Goal: Transaction & Acquisition: Obtain resource

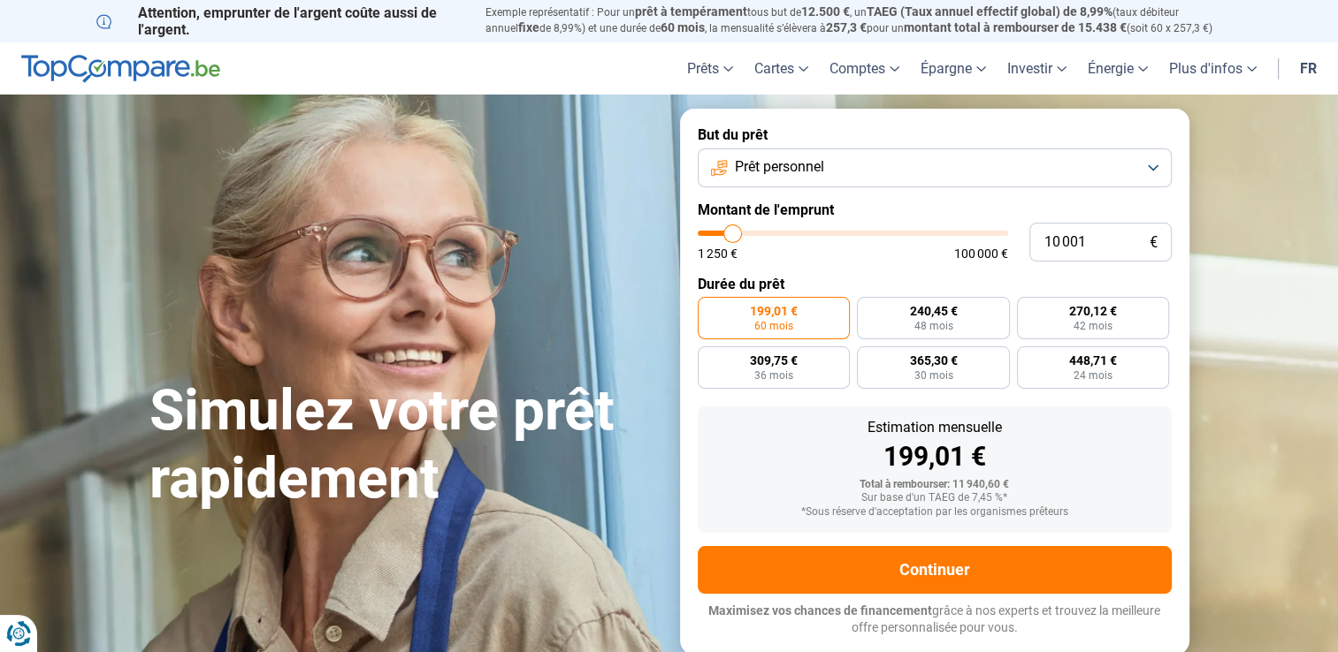
type input "11 250"
type input "11250"
type input "11 750"
type input "11750"
type input "12 250"
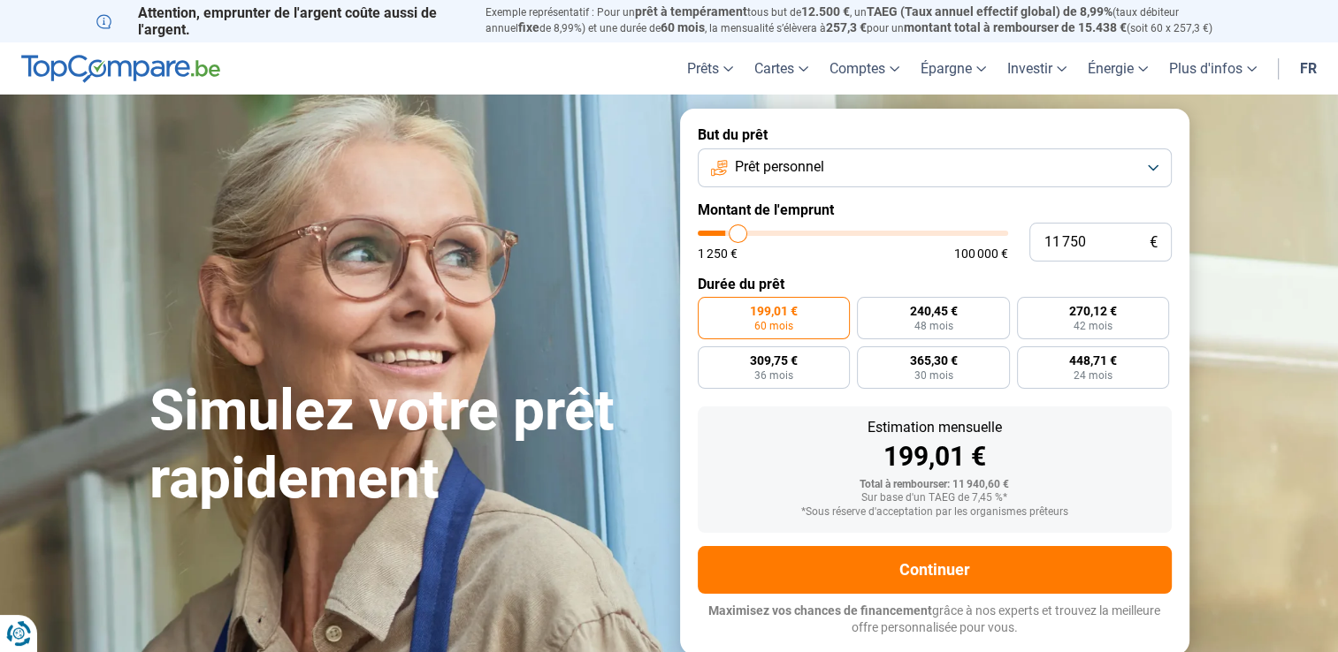
type input "12250"
type input "12 500"
type input "12500"
type input "12 750"
type input "12750"
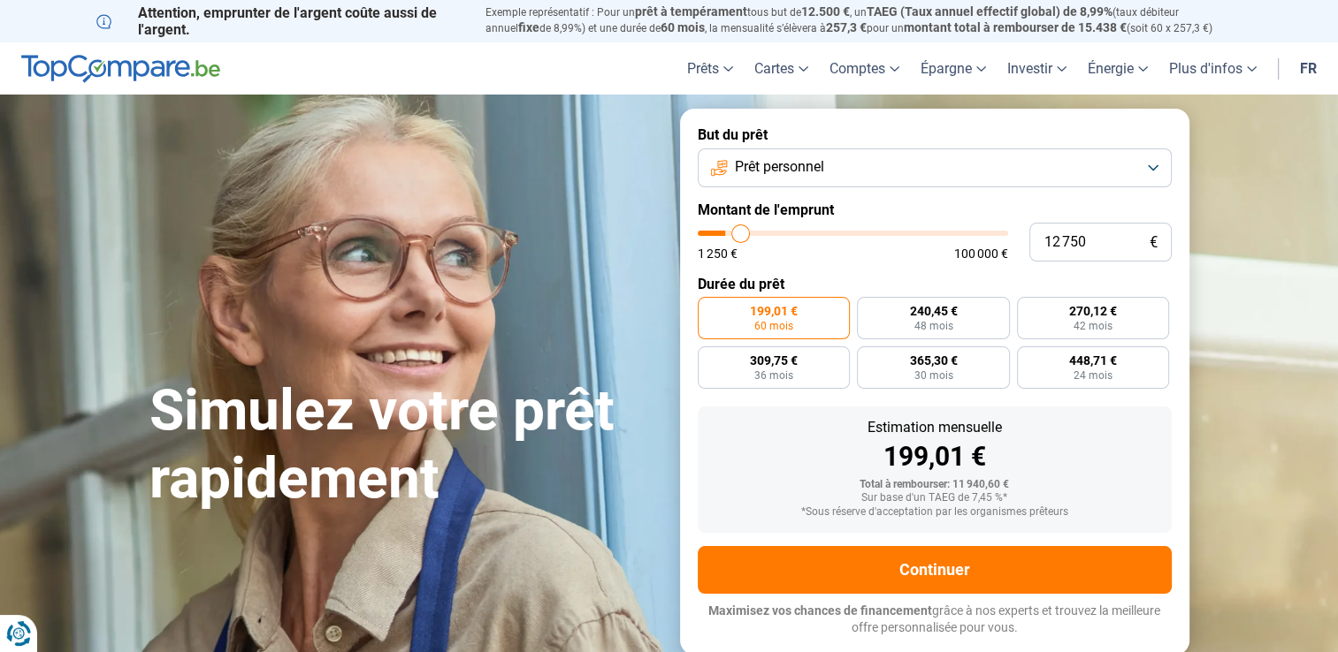
type input "13 250"
type input "13250"
type input "13 500"
type input "13500"
type input "14 000"
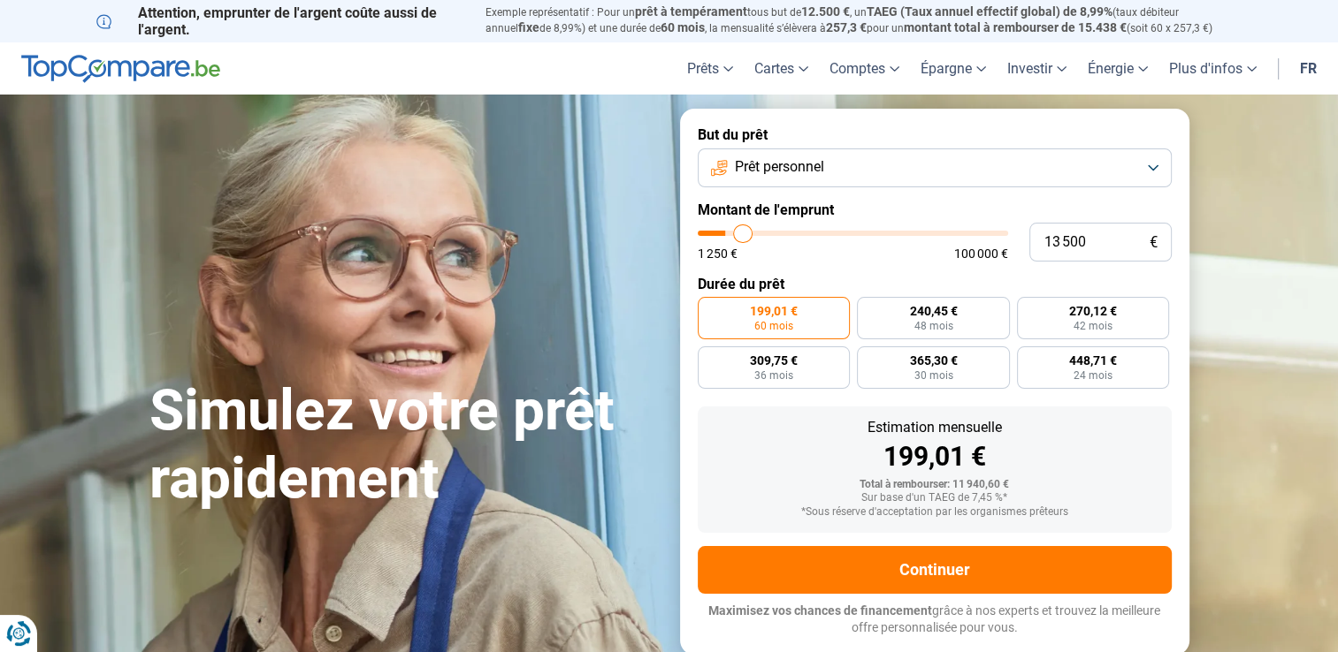
type input "14000"
type input "14 250"
type input "14250"
type input "14 500"
type input "14500"
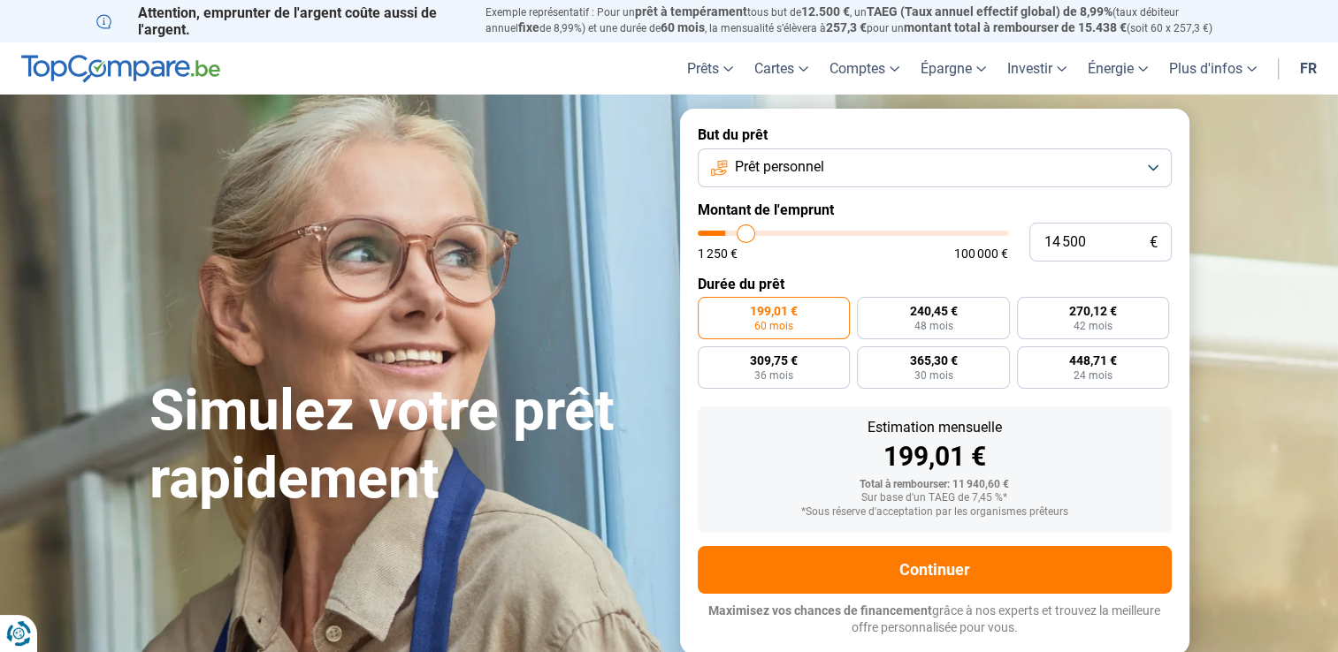
type input "15 000"
type input "15000"
type input "15 500"
type input "15500"
type input "15 750"
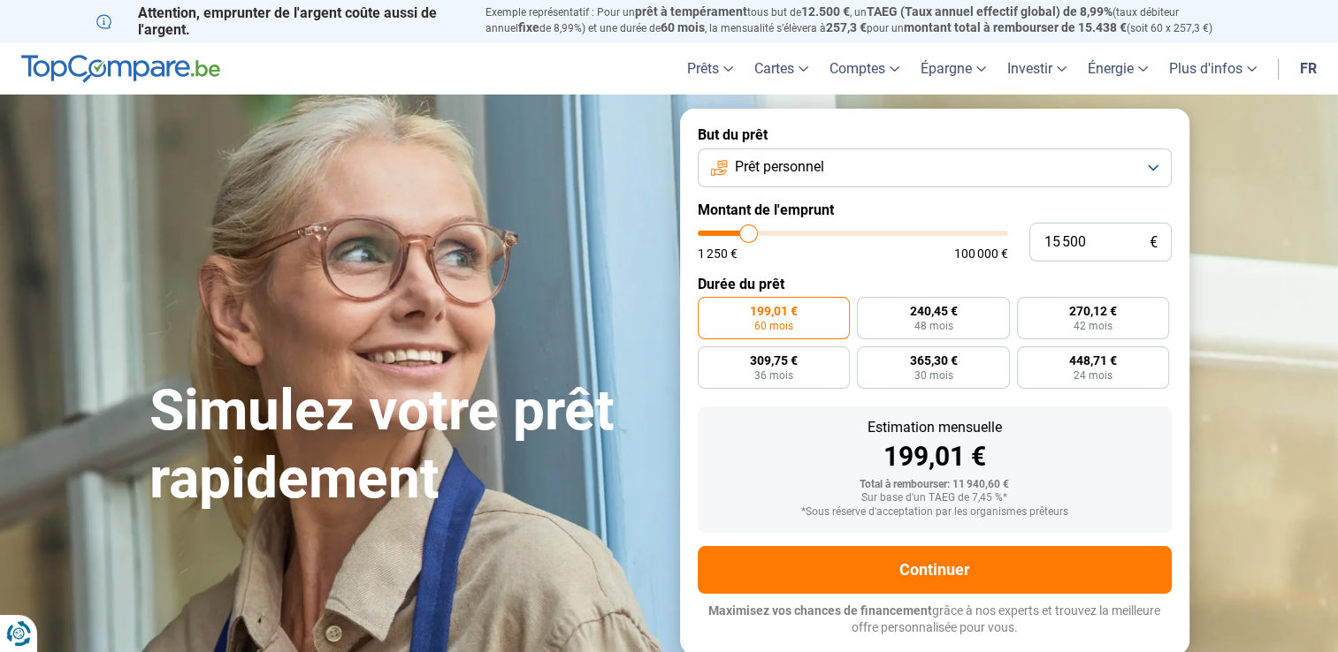
type input "15750"
type input "16 000"
type input "16000"
type input "16 500"
type input "16500"
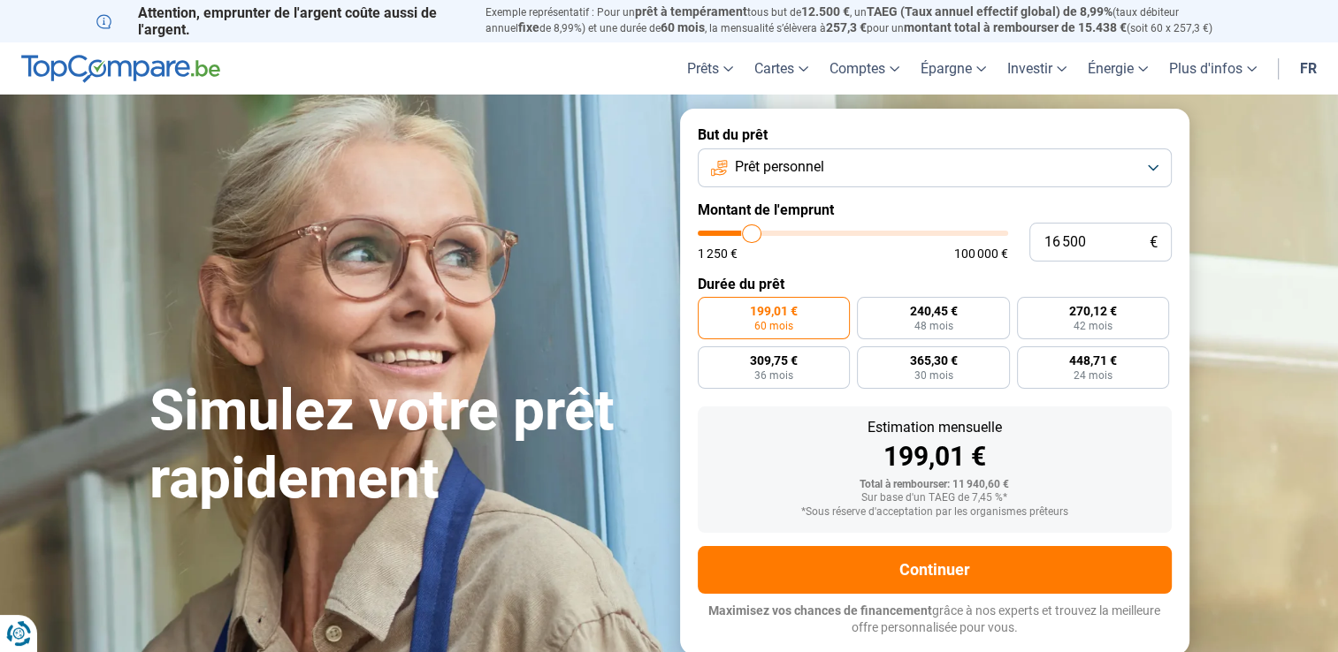
type input "16 750"
type input "16750"
type input "17 000"
type input "17000"
type input "17 250"
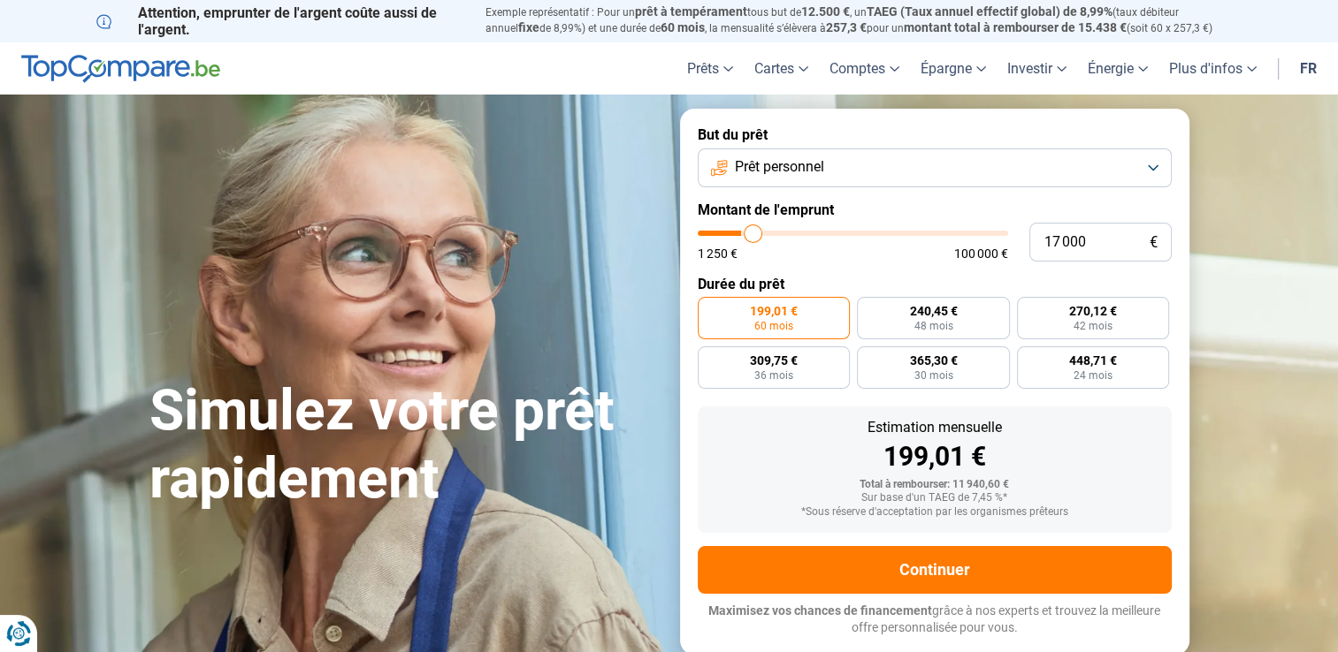
type input "17250"
type input "17 750"
type input "17750"
type input "18 000"
type input "18000"
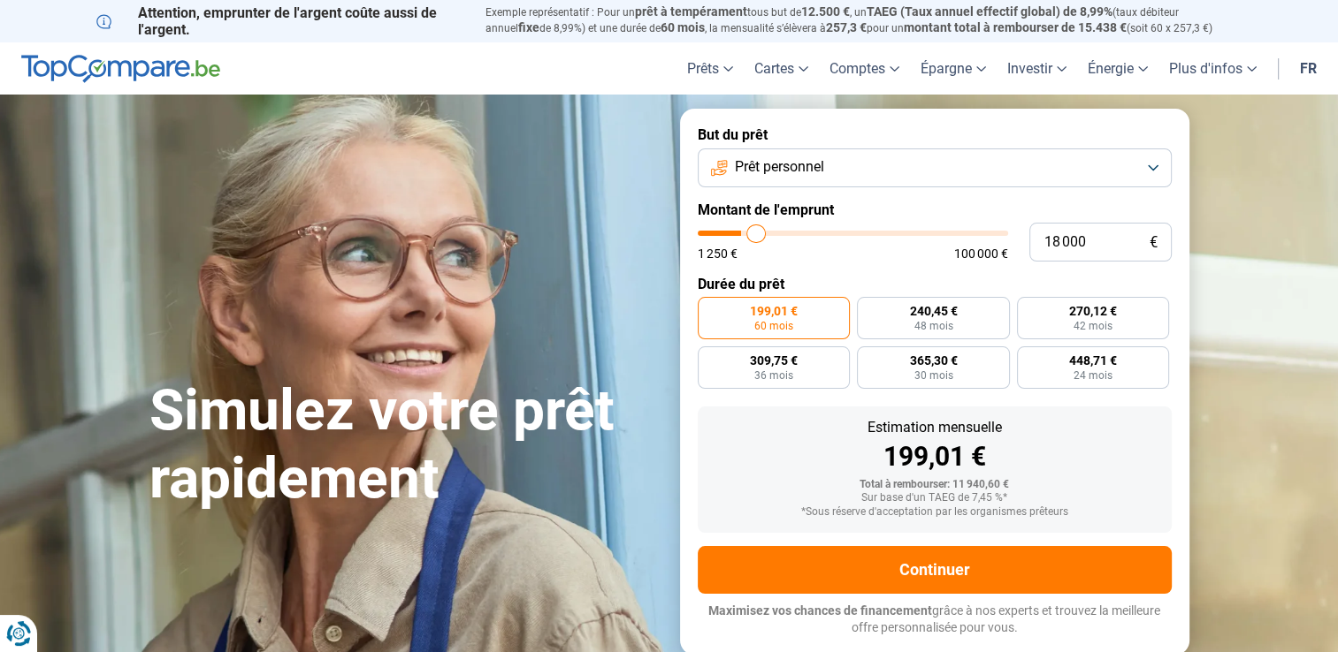
type input "18 250"
type input "18250"
type input "18 750"
type input "18750"
type input "19 000"
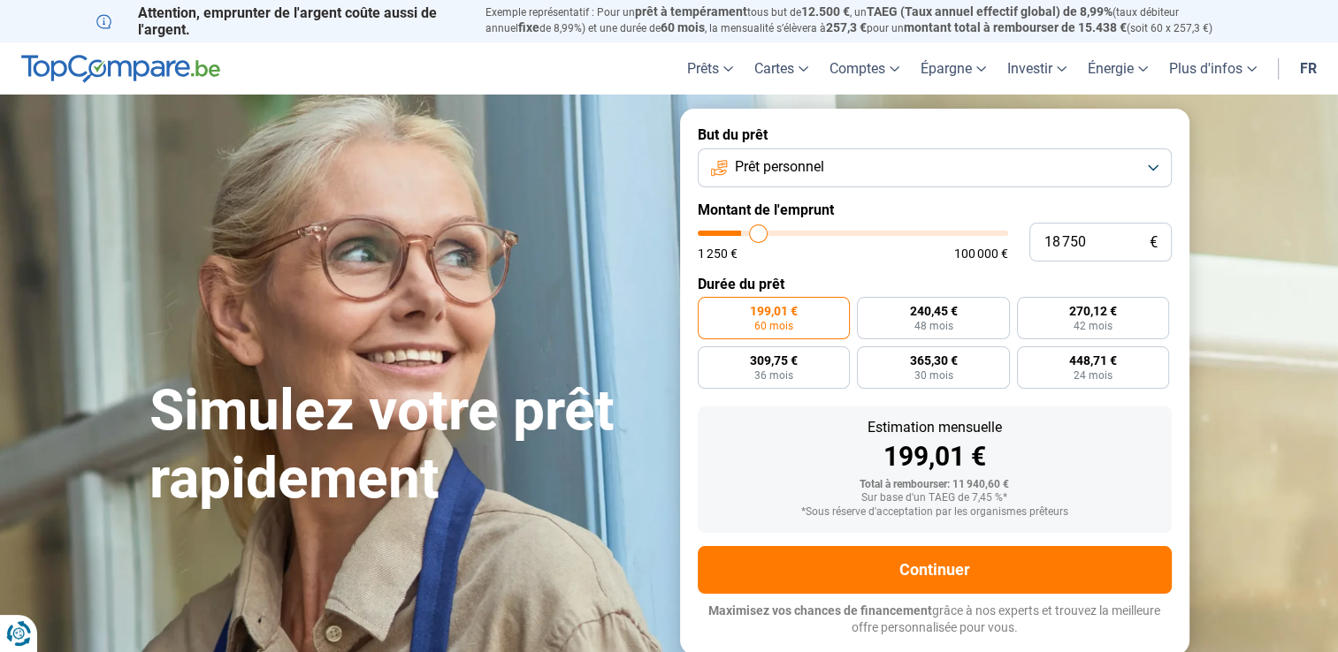
type input "19000"
type input "19 500"
type input "19500"
type input "20 000"
type input "20000"
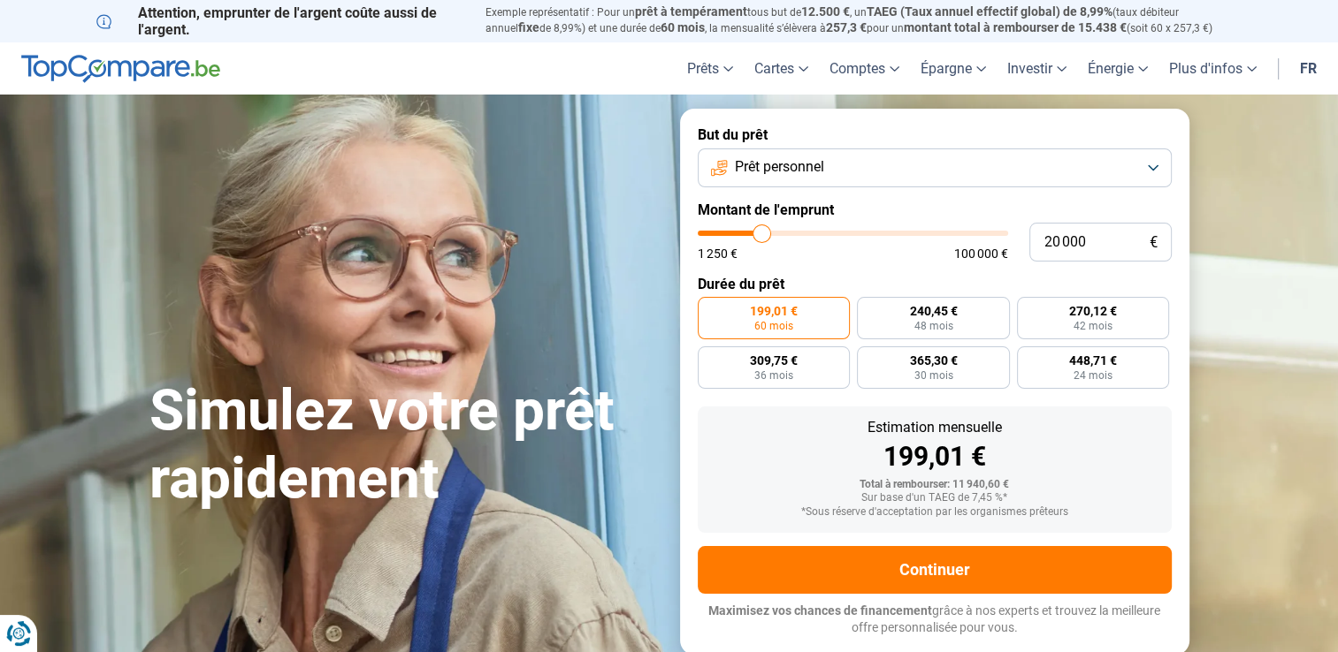
type input "20 250"
type input "20250"
type input "20 750"
type input "20750"
type input "21 250"
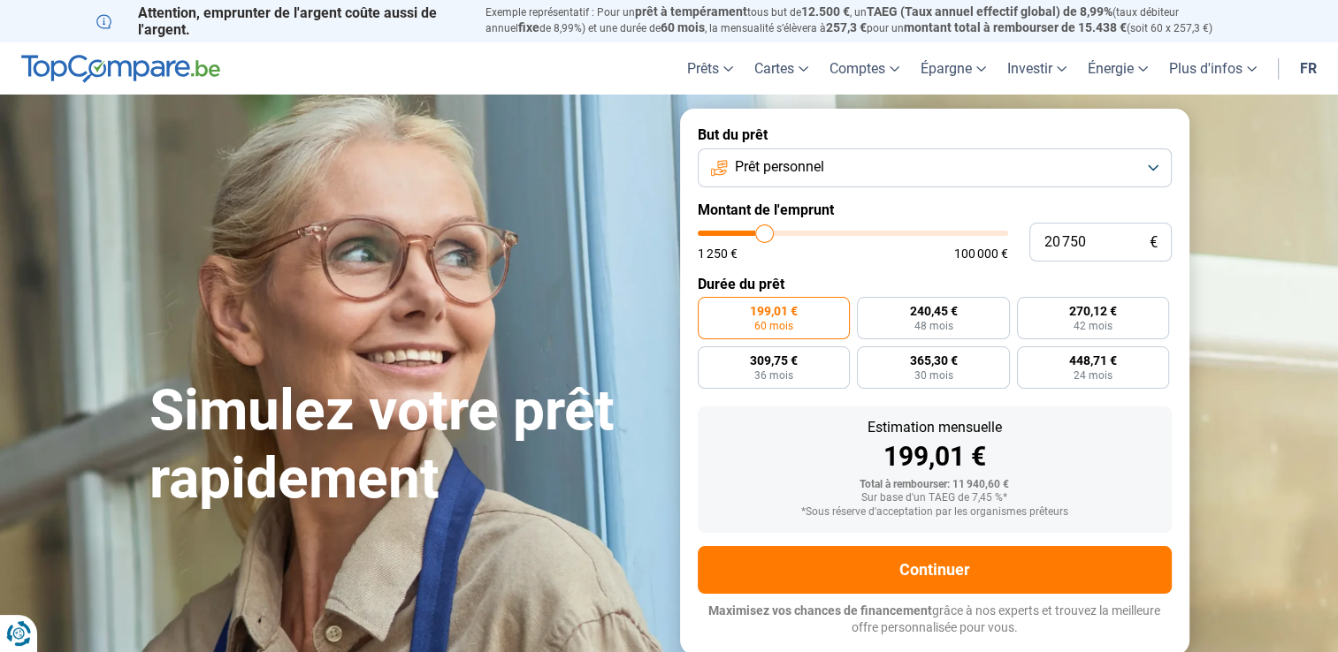
type input "21250"
type input "21 750"
type input "21750"
type input "22 250"
type input "22250"
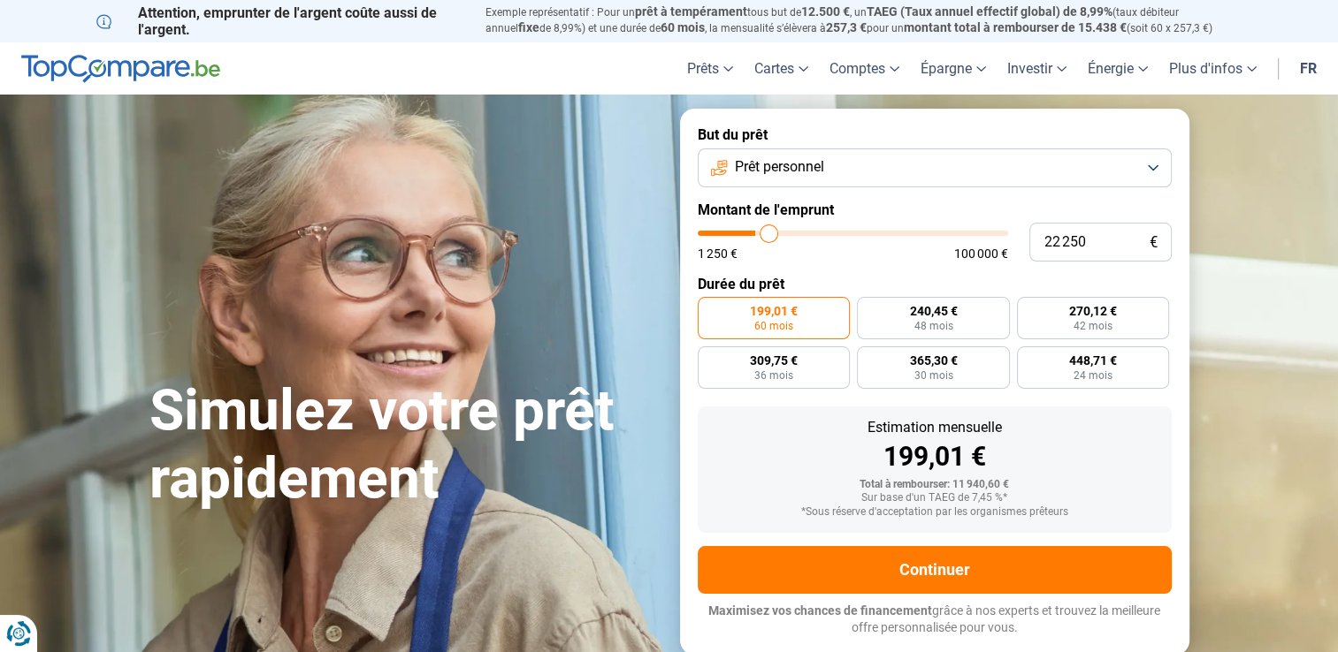
type input "22 750"
type input "22750"
type input "23 250"
type input "23250"
type input "23 750"
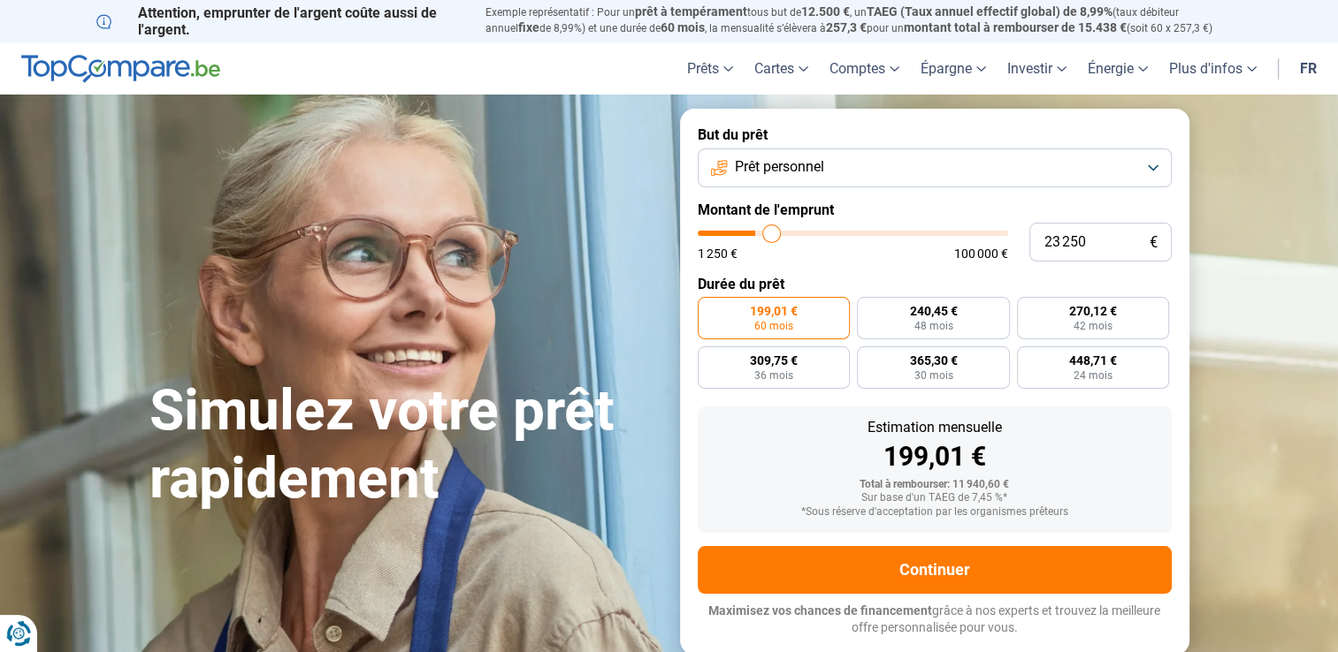
type input "23750"
type input "24 250"
type input "24250"
type input "24 750"
type input "24750"
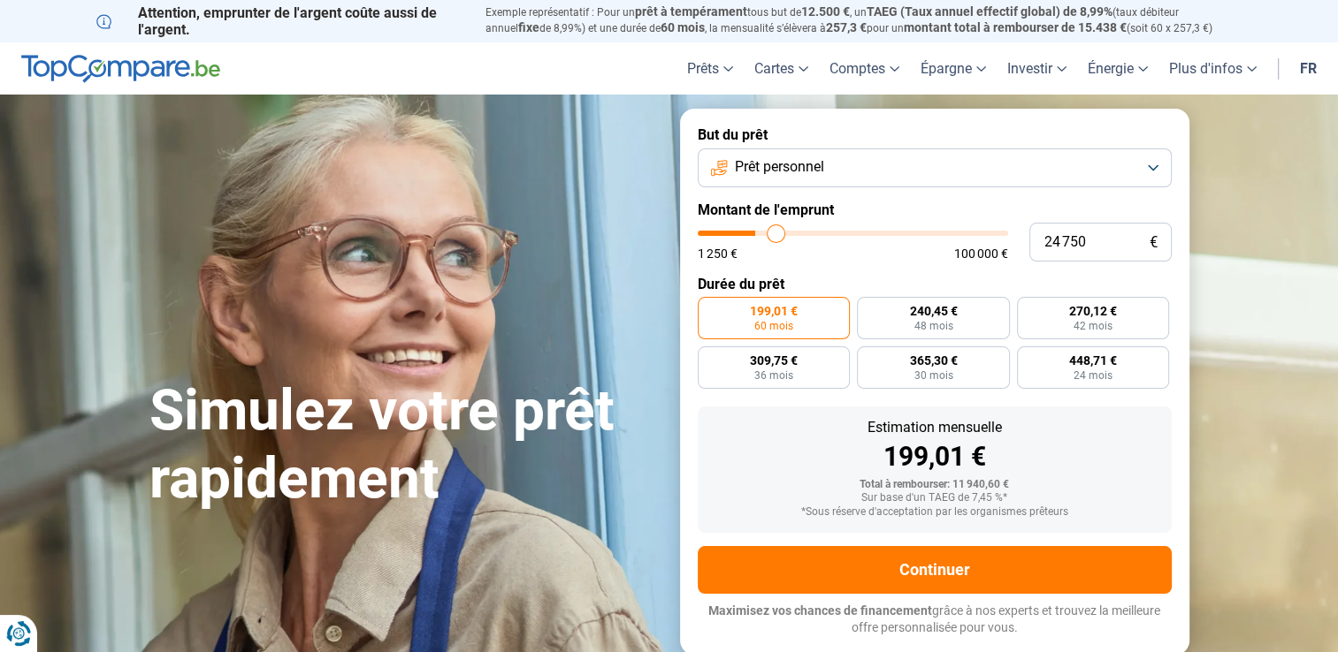
type input "25 250"
type input "25250"
type input "25 500"
type input "25500"
type input "26 000"
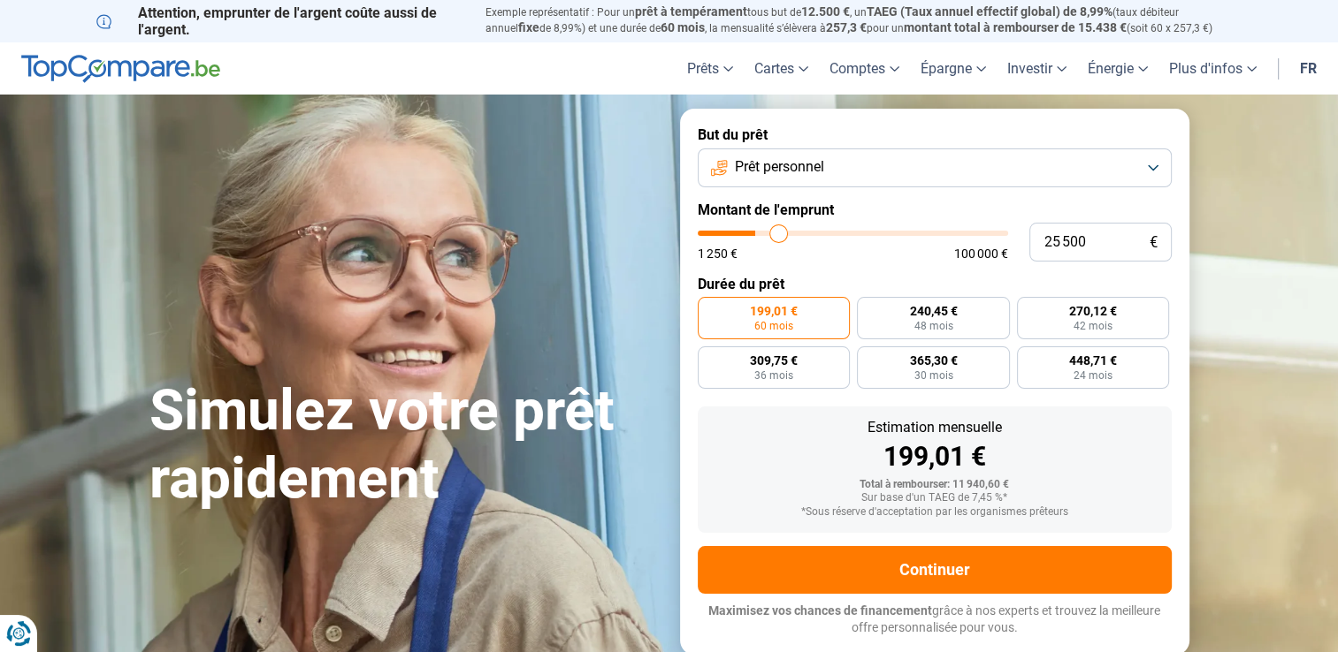
type input "26000"
type input "26 250"
type input "26250"
type input "27 000"
type input "27000"
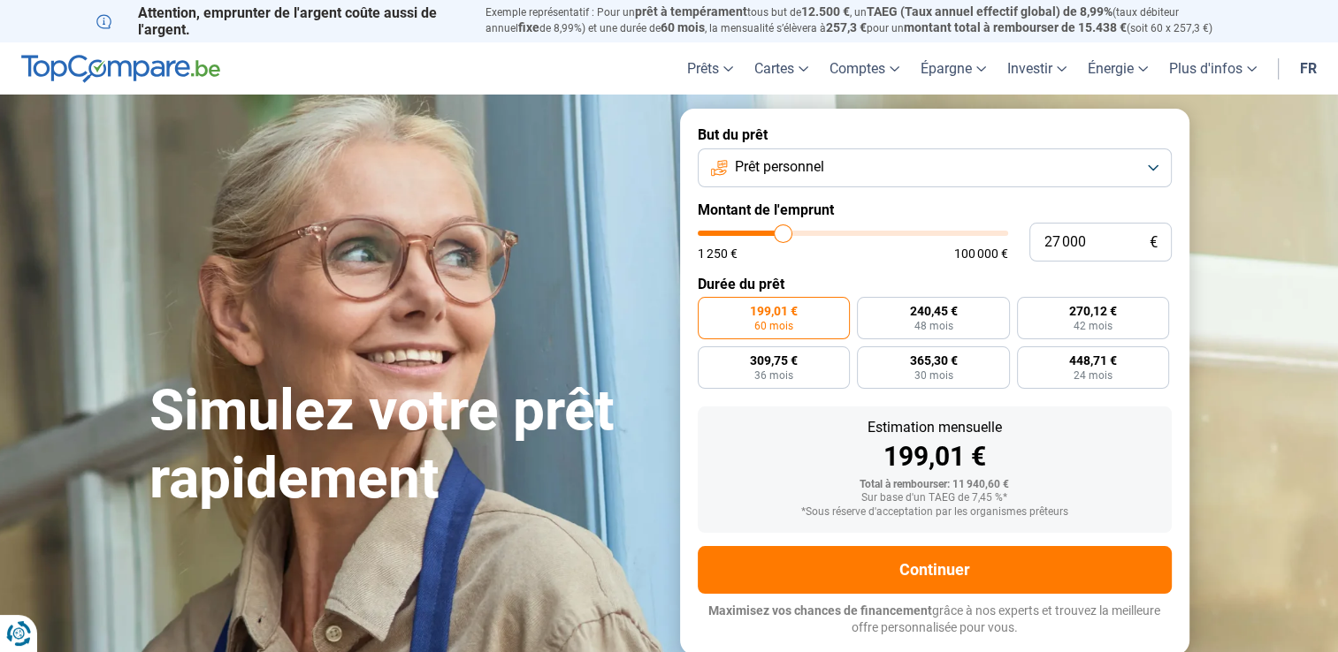
type input "27 250"
type input "27250"
type input "27 500"
type input "27500"
type input "28 000"
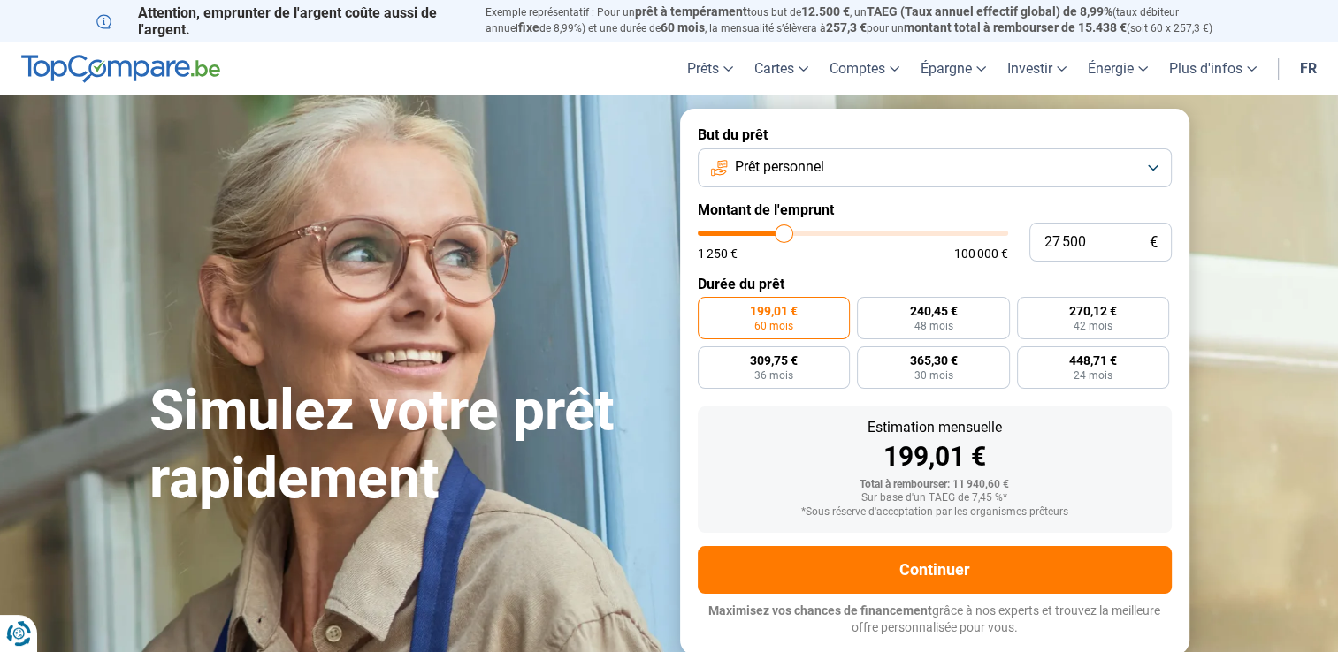
type input "28000"
type input "28 500"
type input "28500"
type input "28 750"
type input "28750"
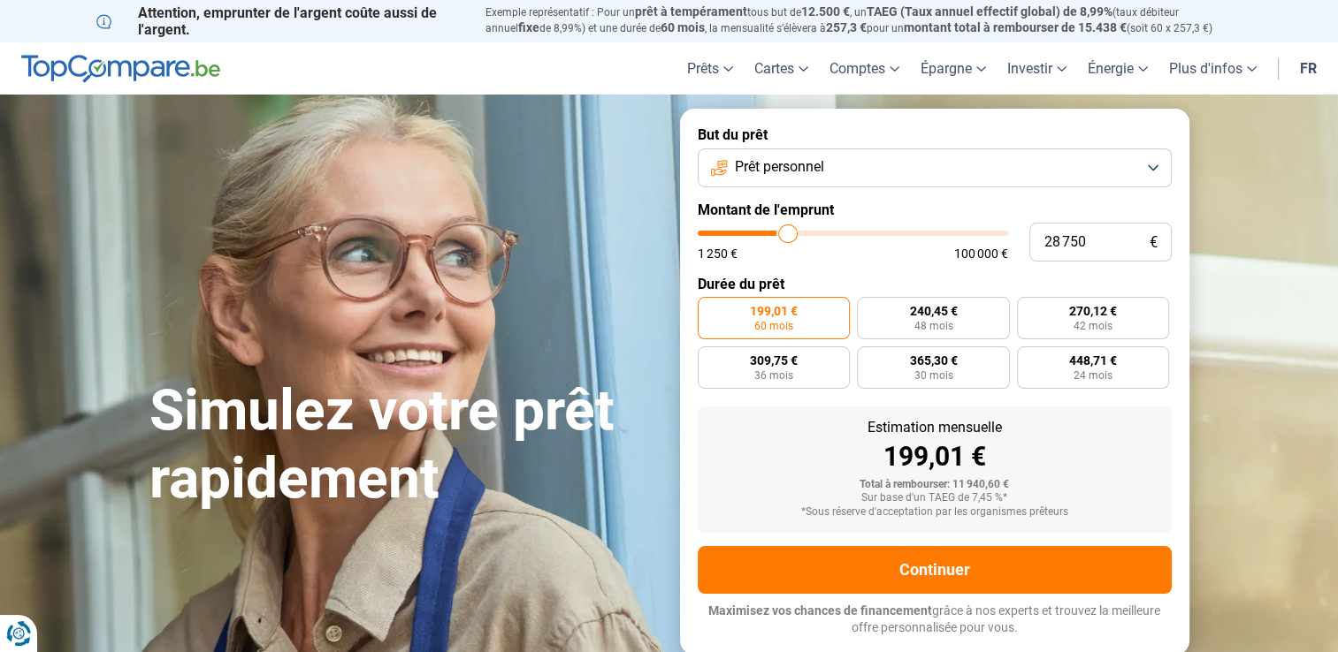
type input "29 000"
type input "29000"
type input "29 250"
type input "29250"
type input "29 500"
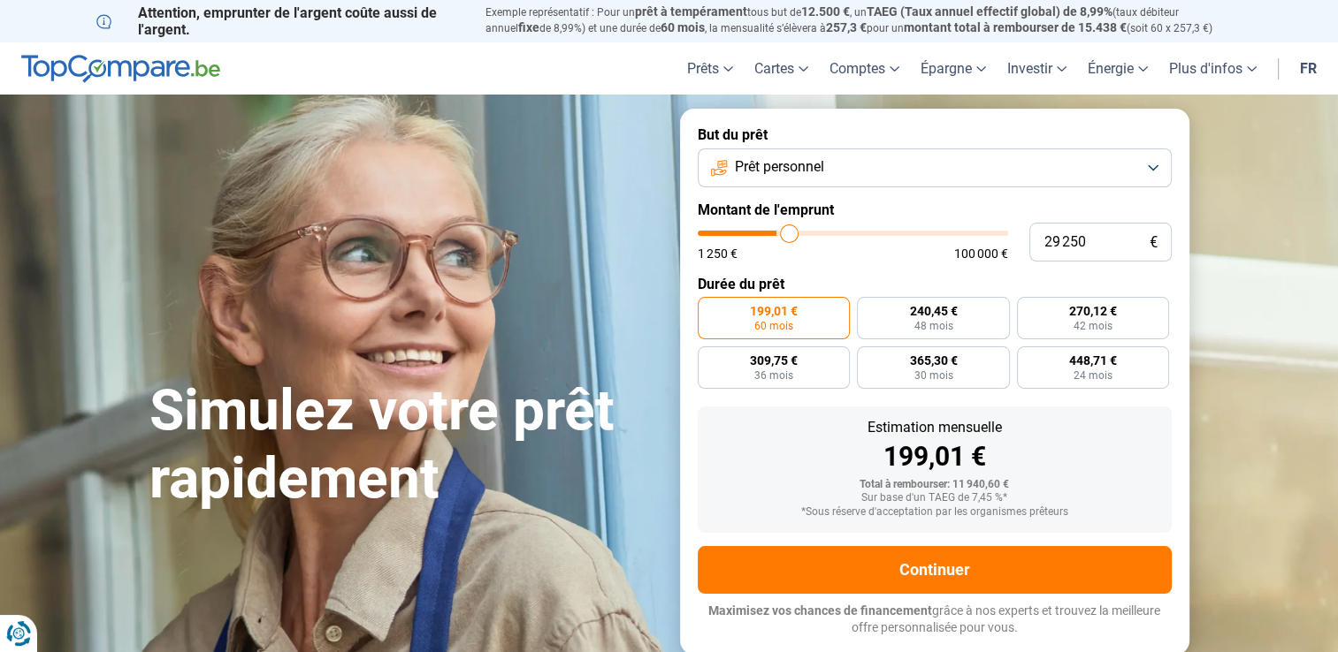
type input "29500"
type input "29 750"
type input "29750"
type input "29 500"
type input "29500"
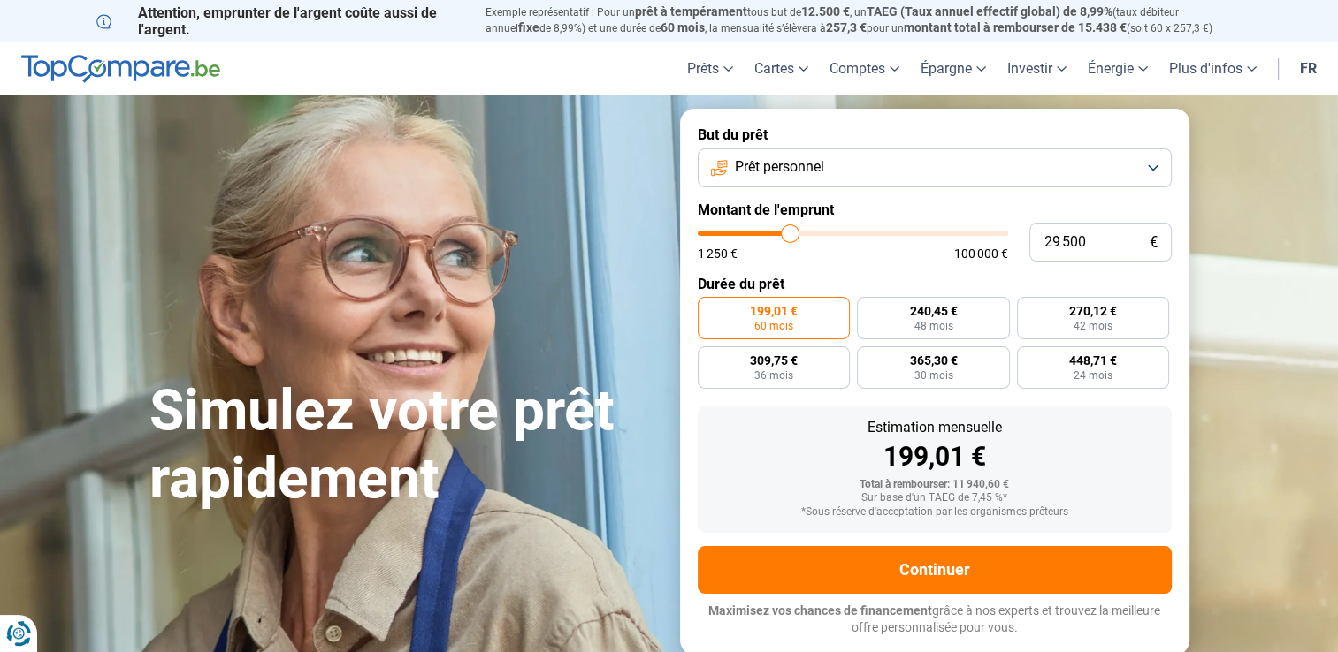
type input "29 000"
type input "29000"
type input "28 750"
type input "28750"
type input "27 500"
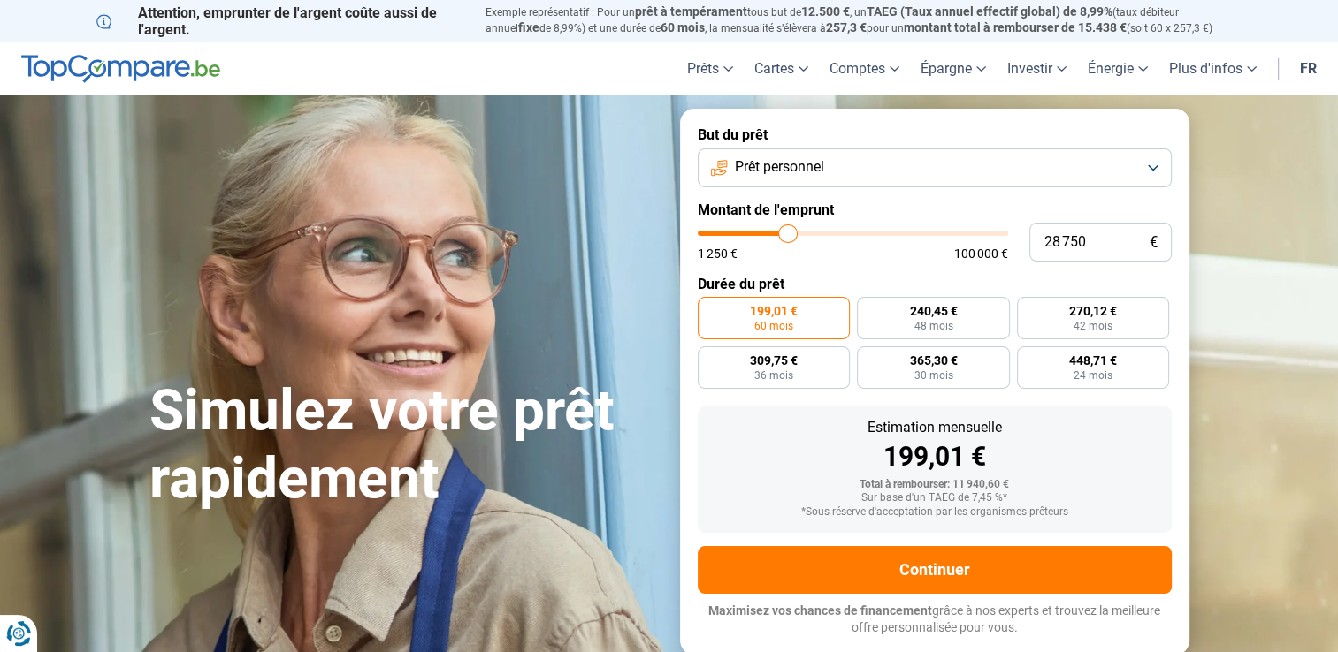
type input "27500"
type input "26 750"
type input "26750"
type input "25 500"
type input "25500"
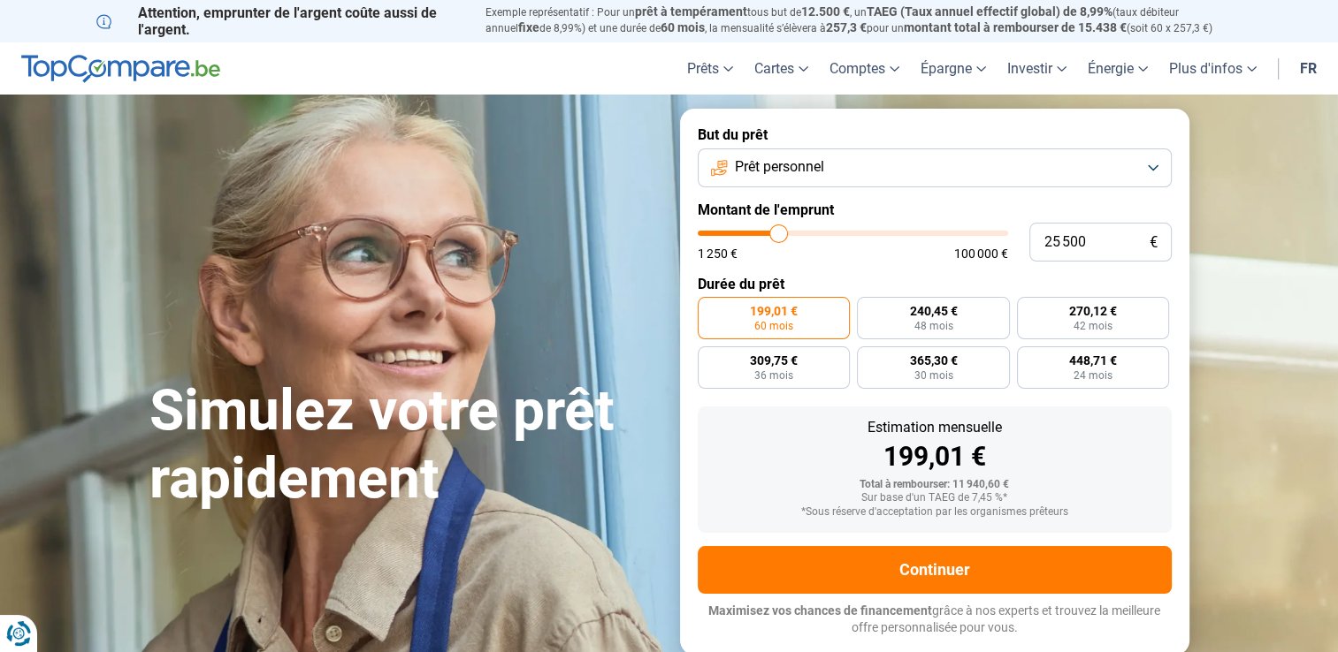
type input "25 000"
type input "25000"
type input "23 500"
type input "23500"
type input "22 750"
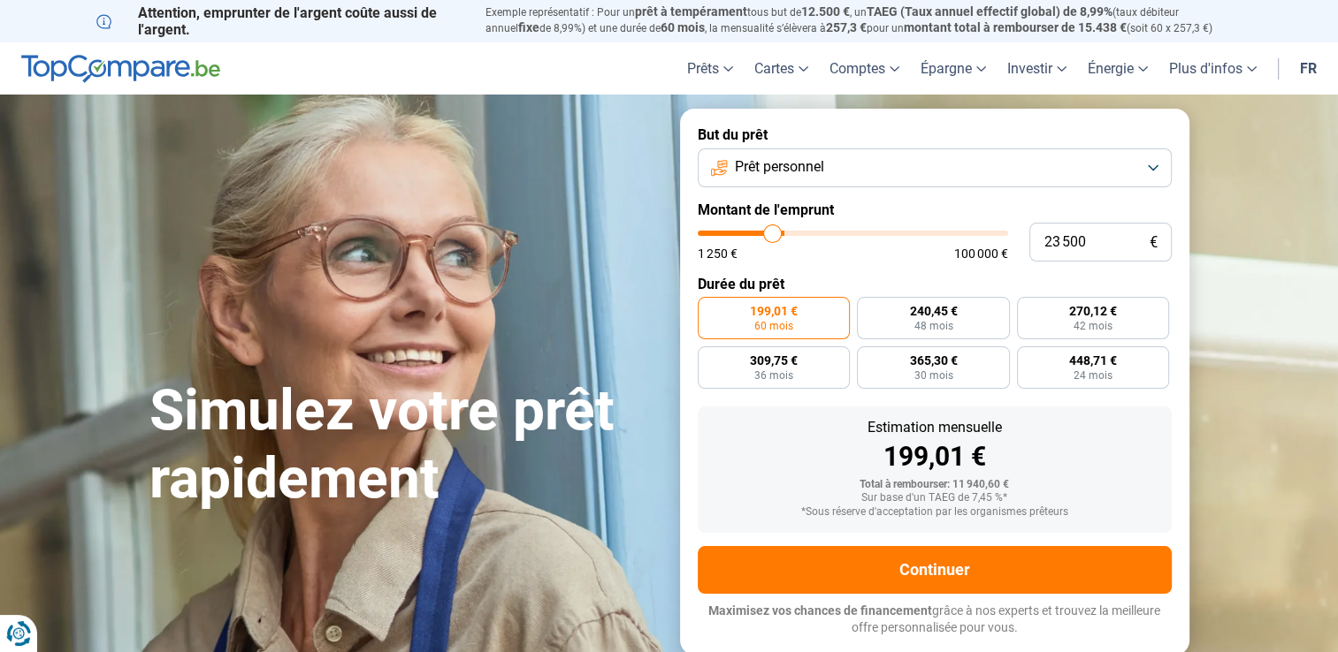
type input "22750"
type input "21 500"
type input "21500"
type input "19 750"
type input "19750"
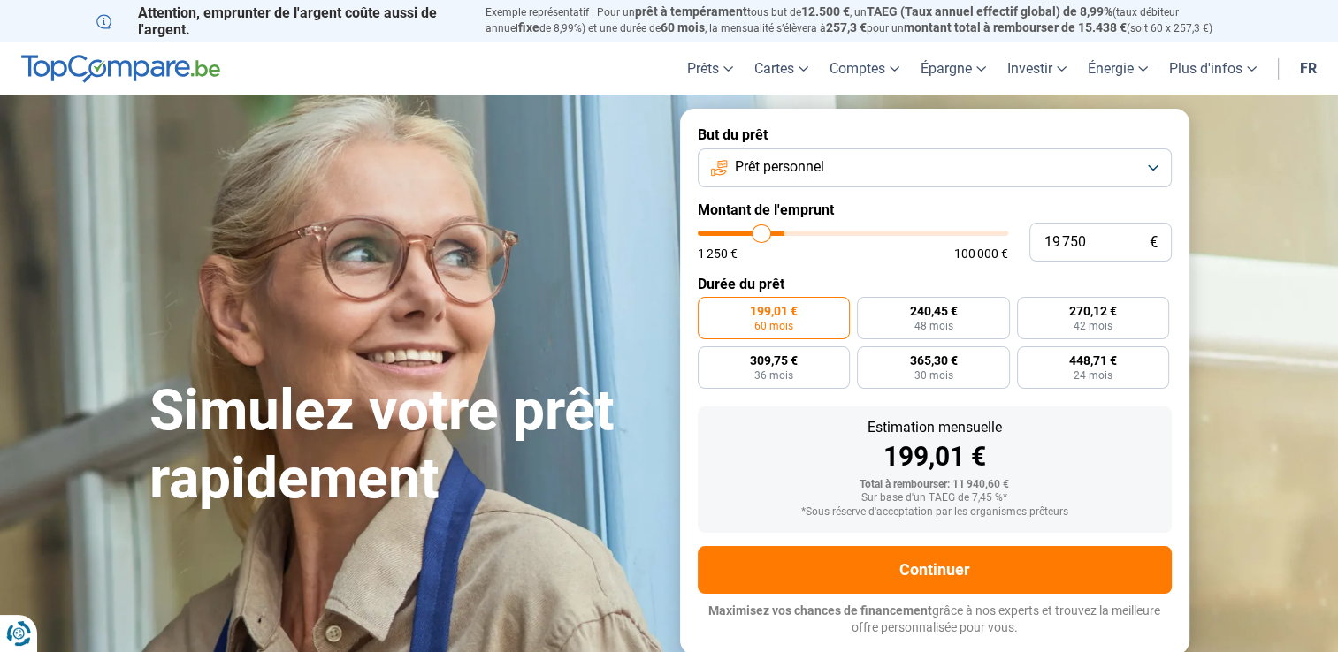
type input "18 750"
type input "18750"
type input "18 000"
type input "18000"
type input "16 500"
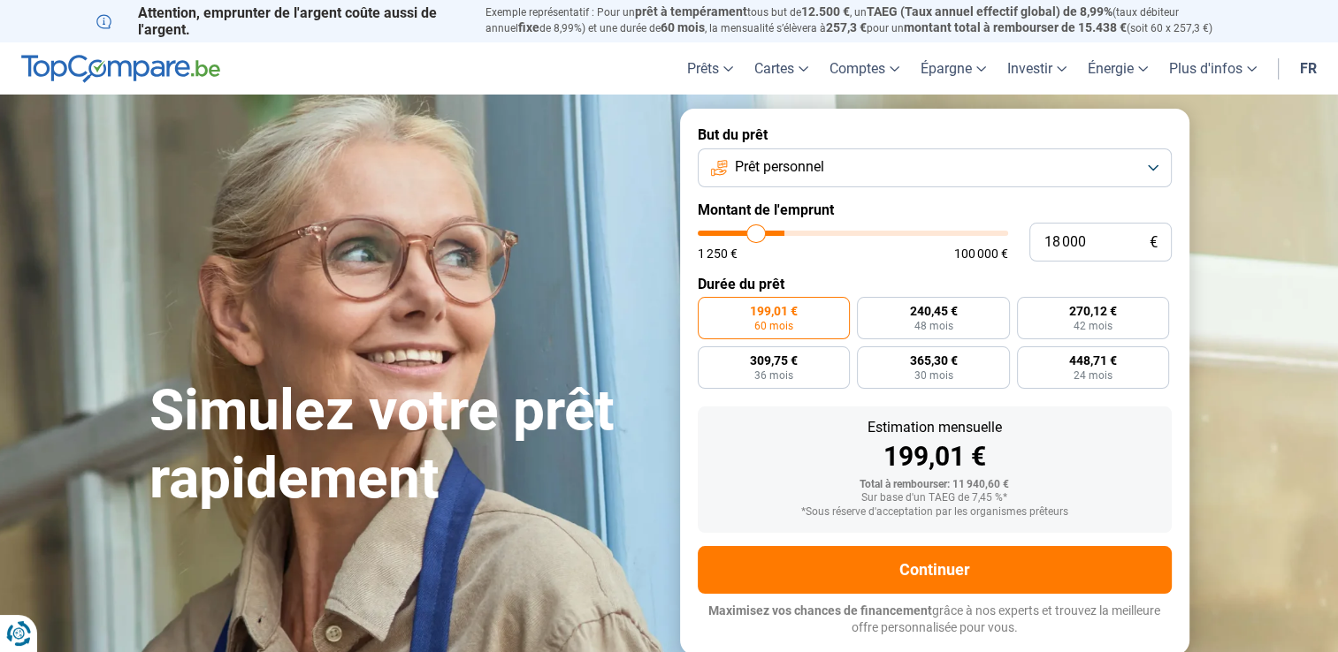
type input "16500"
type input "15 750"
type input "15750"
type input "14 500"
type input "14500"
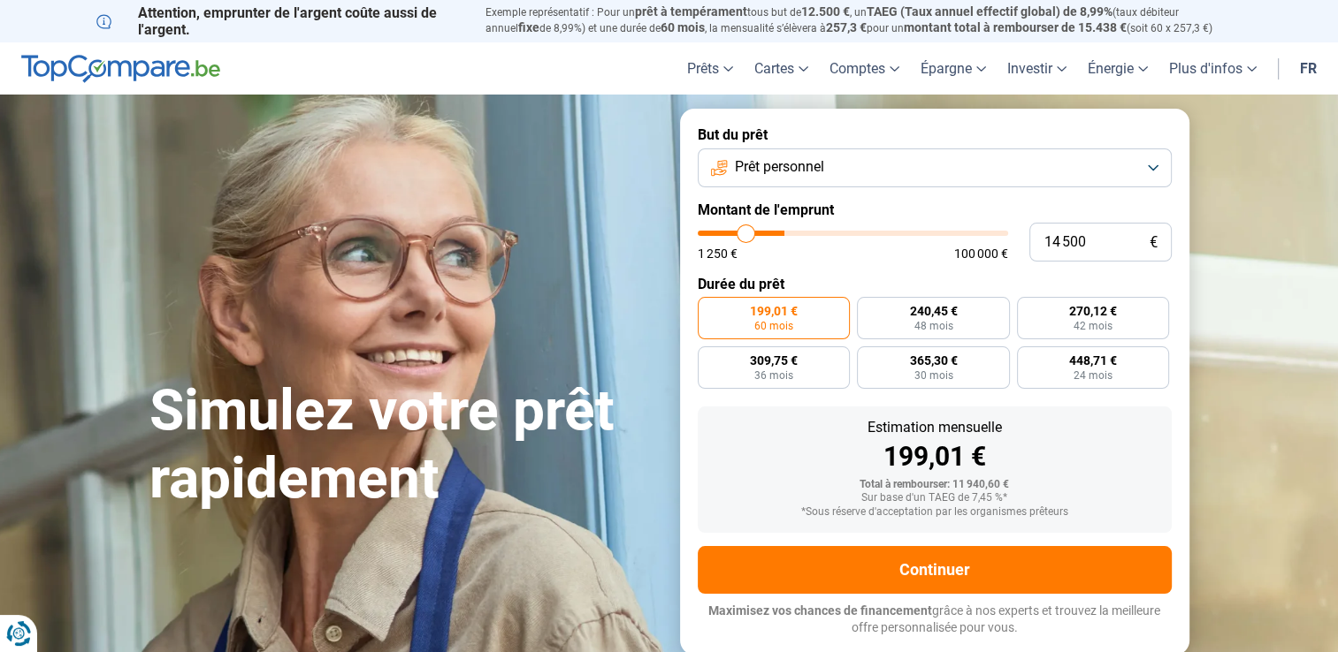
type input "14 000"
type input "14000"
type input "13 000"
type input "13000"
type input "12 750"
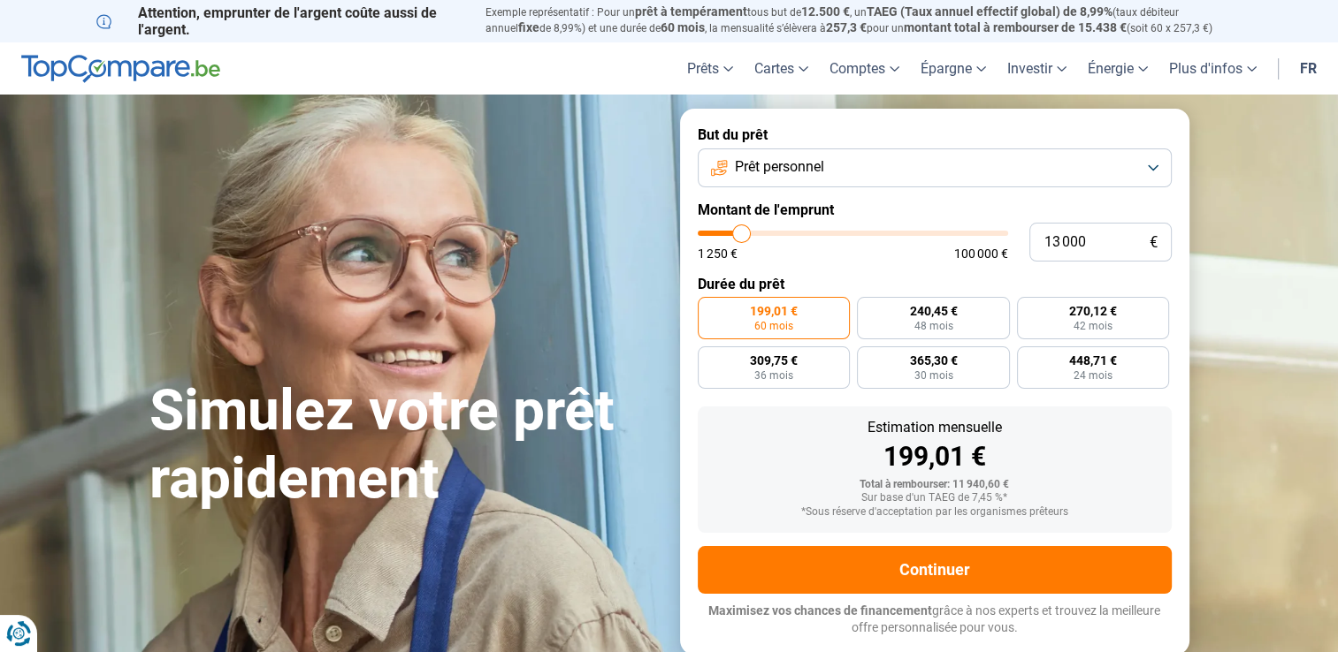
type input "12750"
type input "12 500"
type input "12500"
type input "12 000"
type input "12000"
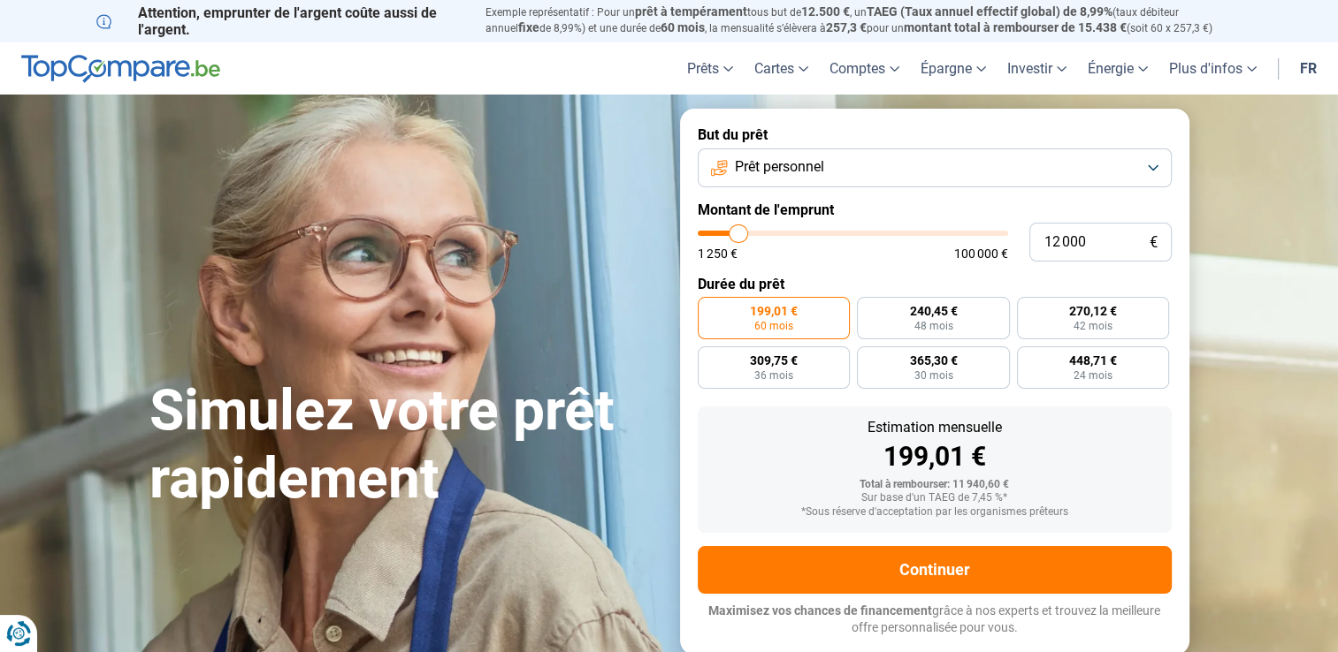
type input "11 250"
type input "11250"
type input "11 000"
type input "11000"
type input "10 500"
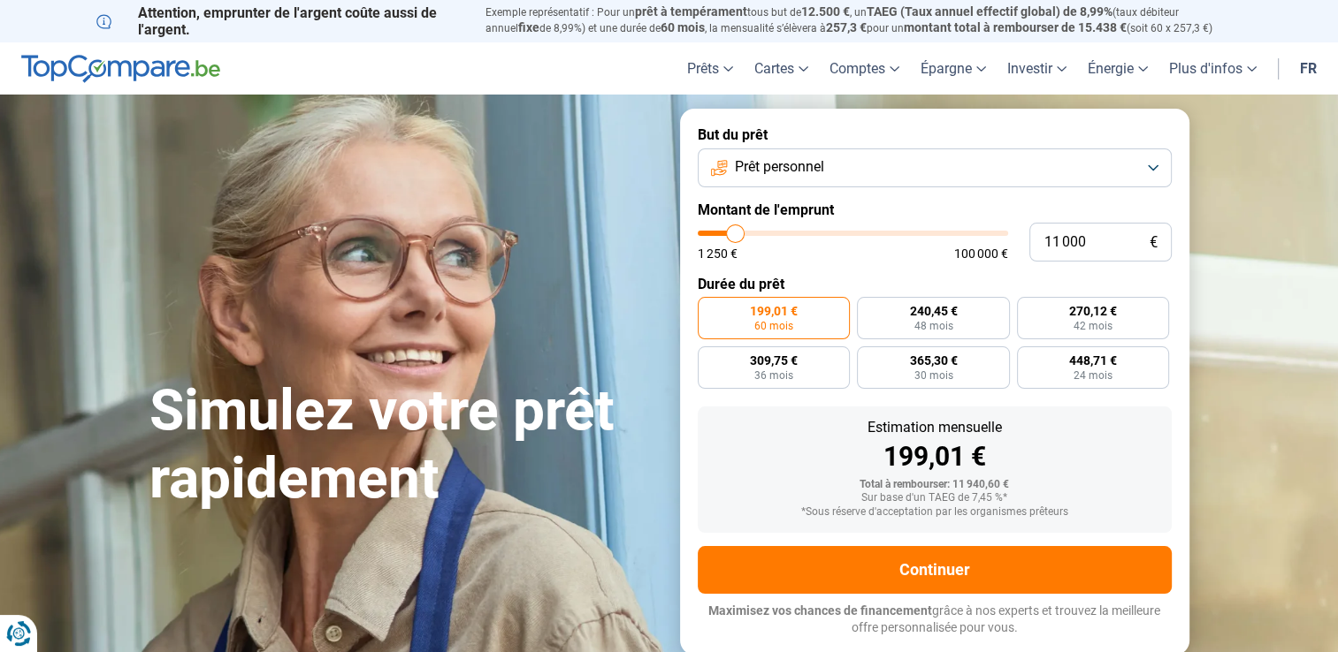
type input "10500"
type input "10 000"
type input "10000"
type input "9 500"
type input "9500"
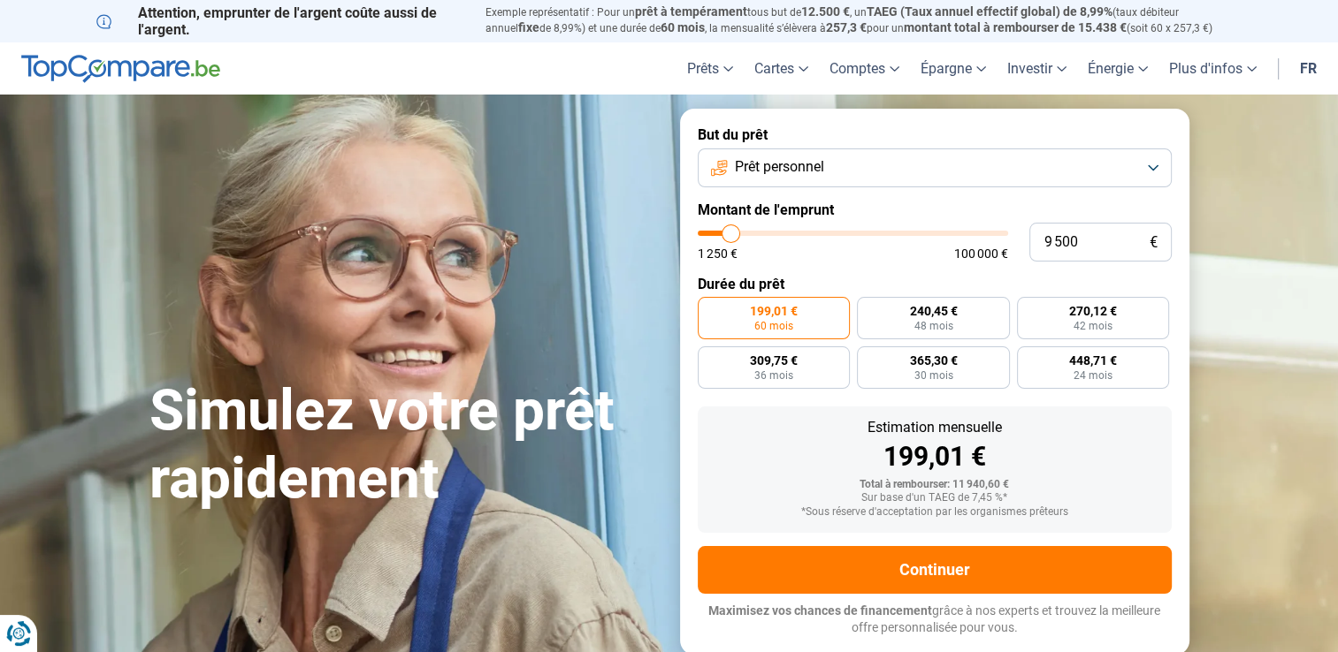
type input "9 250"
type input "9250"
type input "8 750"
type input "8750"
type input "8 250"
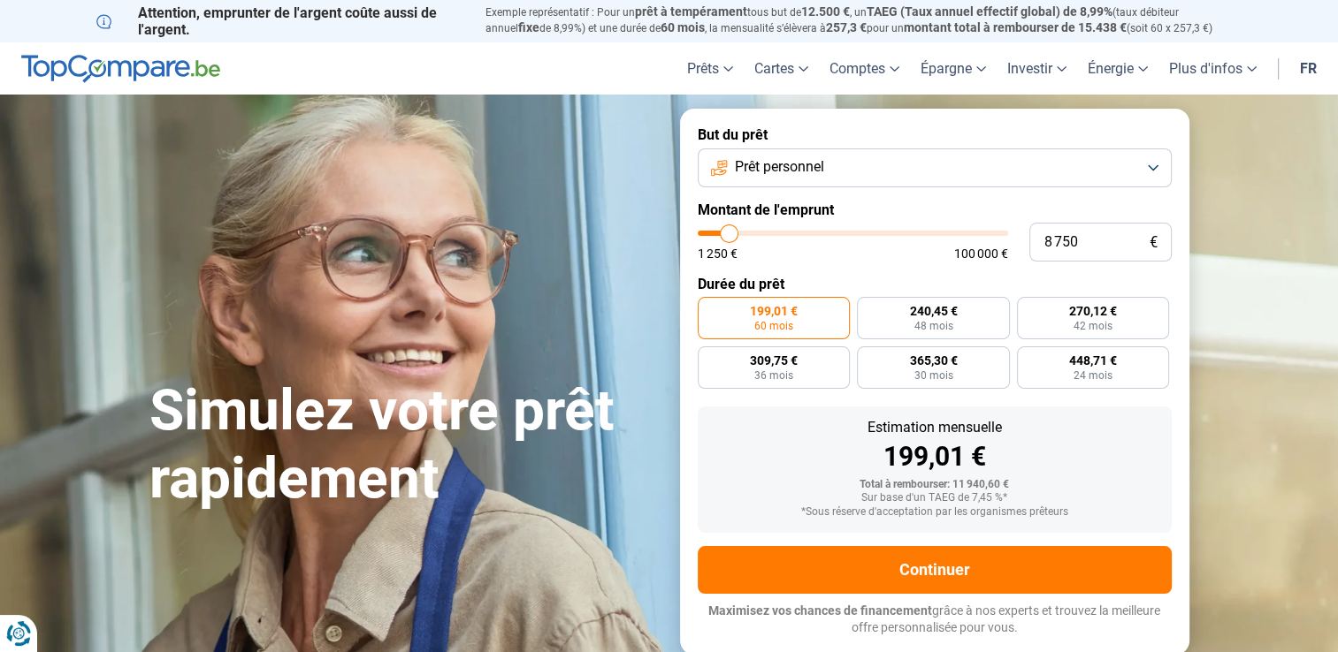
type input "8250"
type input "8 000"
type input "8000"
type input "7 500"
type input "7500"
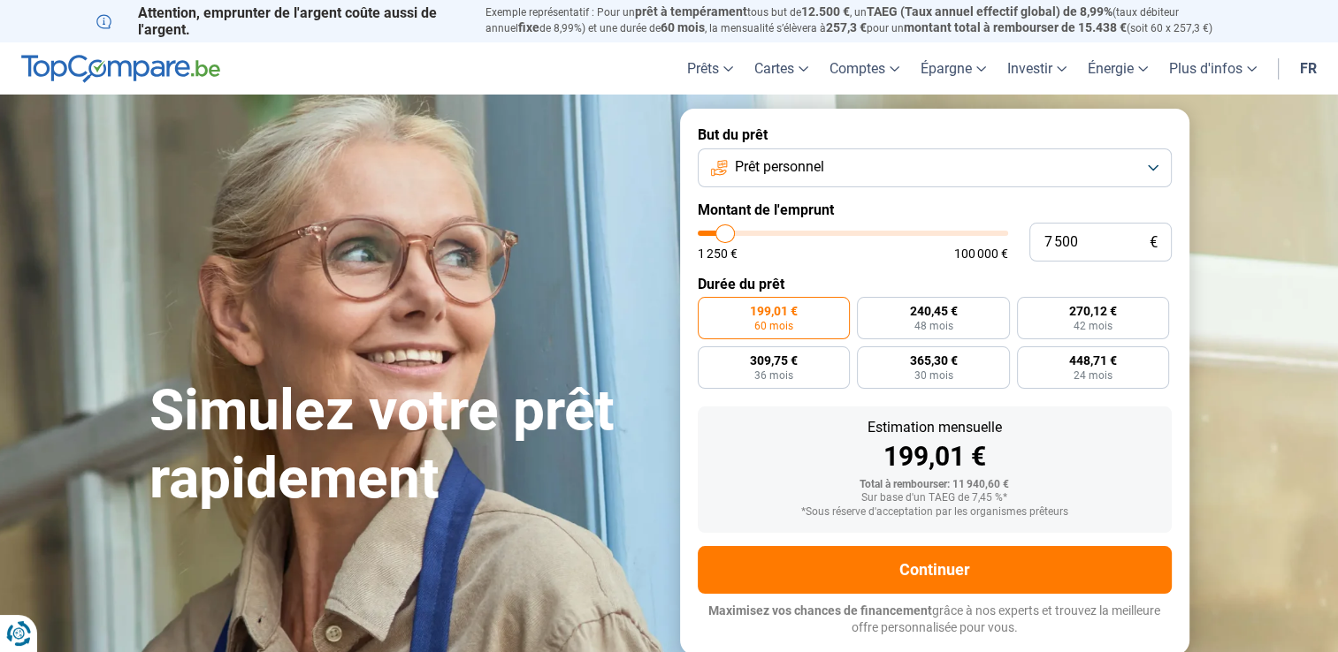
type input "7 250"
type input "7250"
type input "7 000"
type input "7000"
type input "6 750"
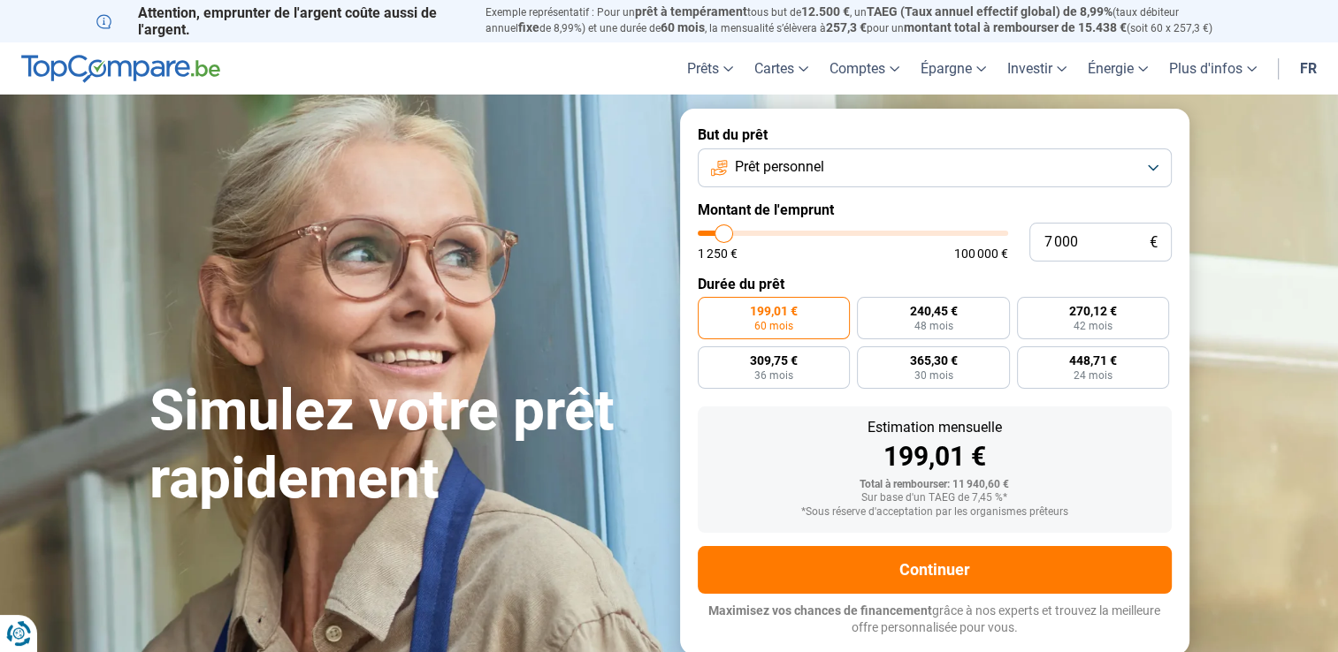
type input "6750"
type input "6 250"
type input "6250"
type input "6 000"
type input "6000"
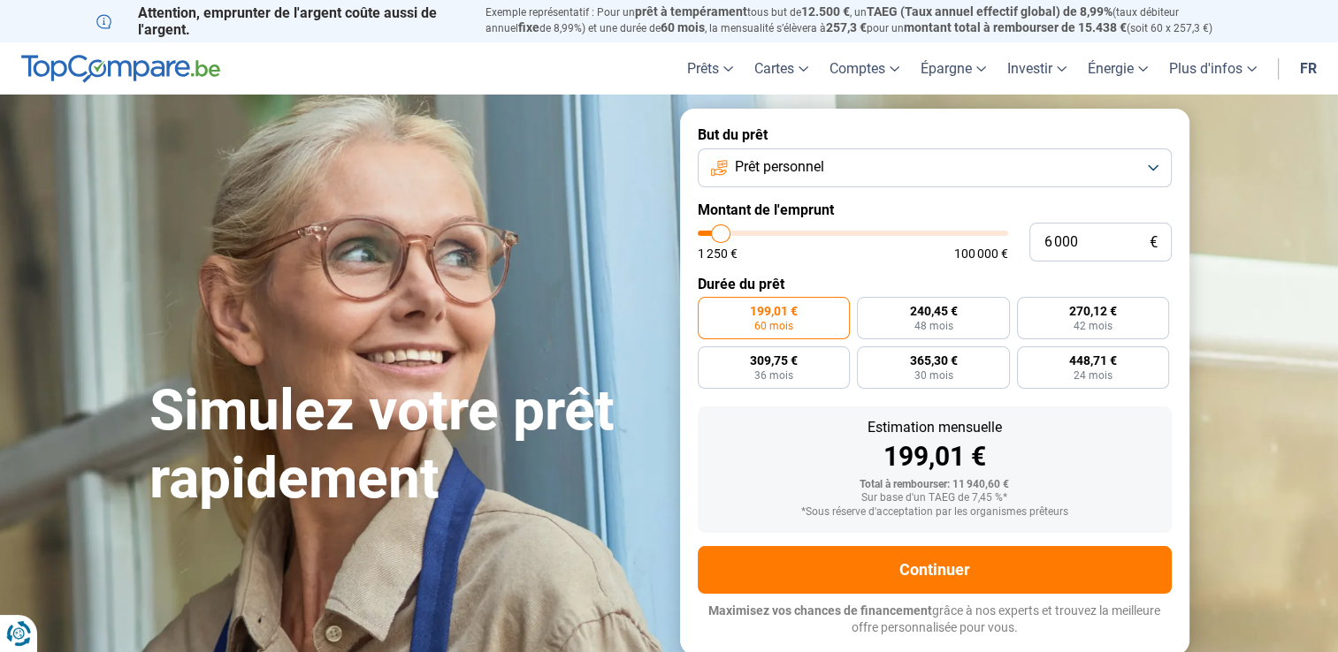
type input "5 750"
type input "5750"
type input "5 250"
type input "5250"
type input "5 000"
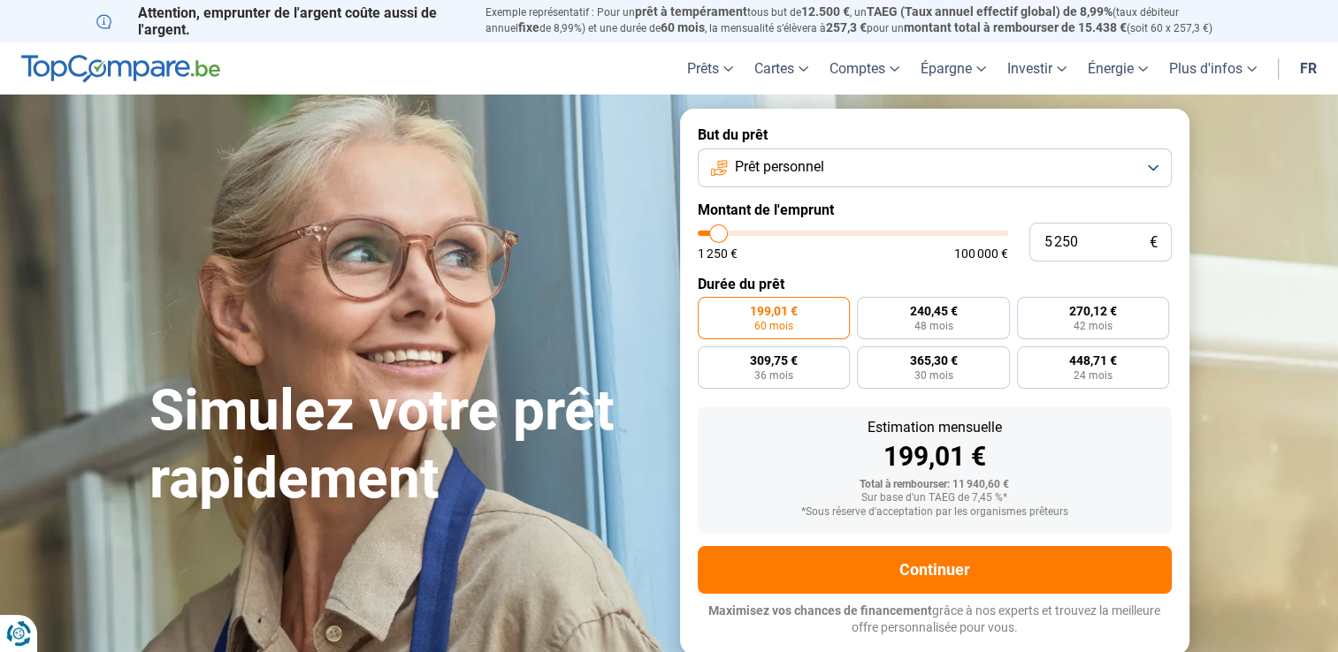
type input "5000"
type input "4 750"
type input "4750"
type input "4 500"
type input "4500"
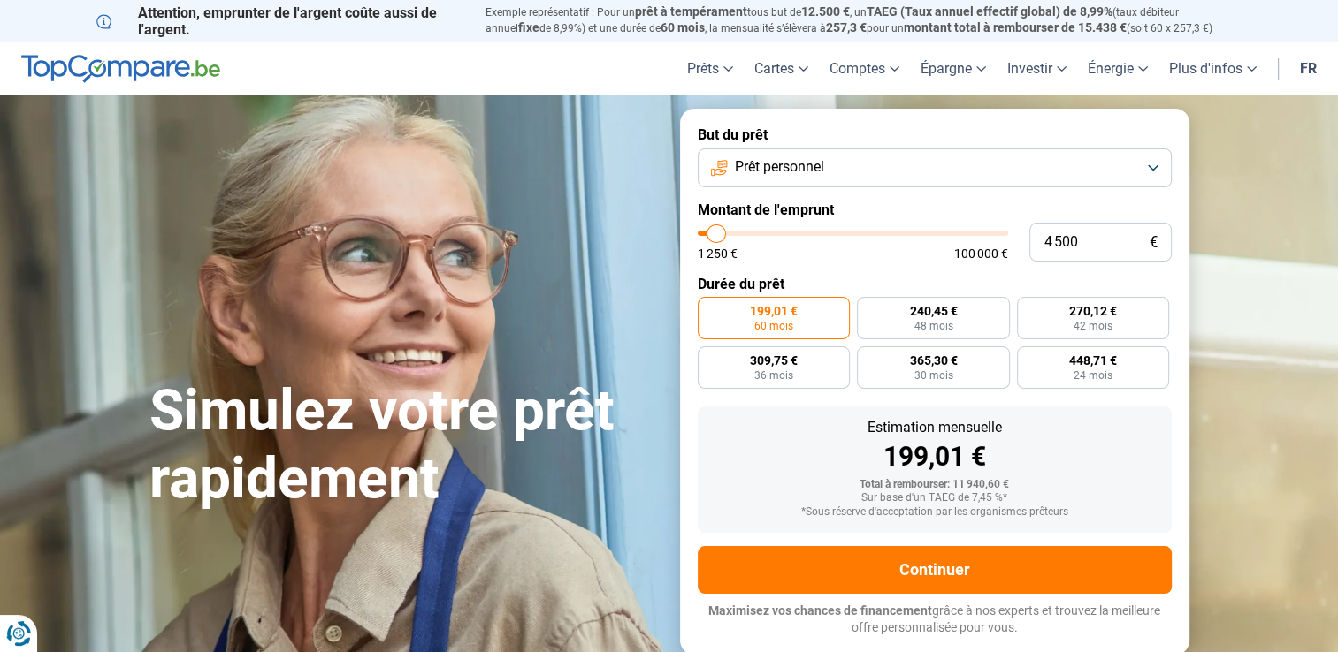
type input "4 250"
type input "4250"
type input "4 000"
type input "4000"
type input "3 750"
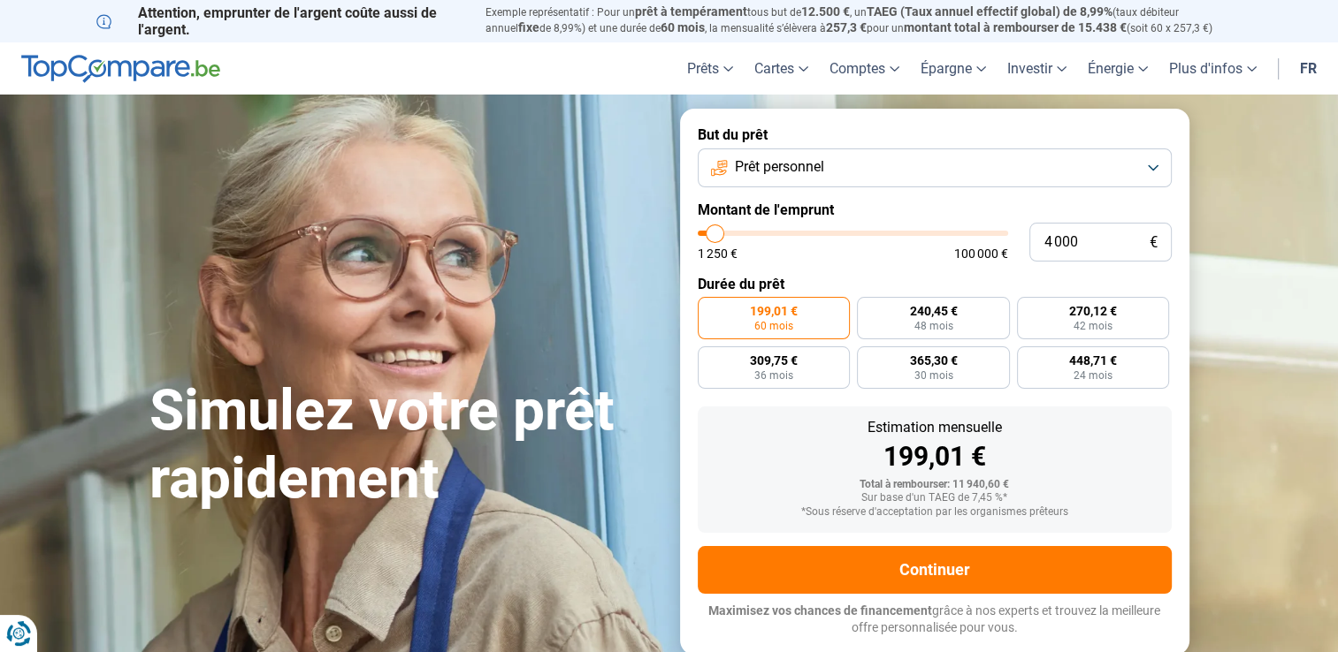
type input "3750"
type input "3 500"
drag, startPoint x: 736, startPoint y: 235, endPoint x: 713, endPoint y: 229, distance: 23.0
type input "3500"
click at [713, 231] on input "range" at bounding box center [852, 233] width 310 height 5
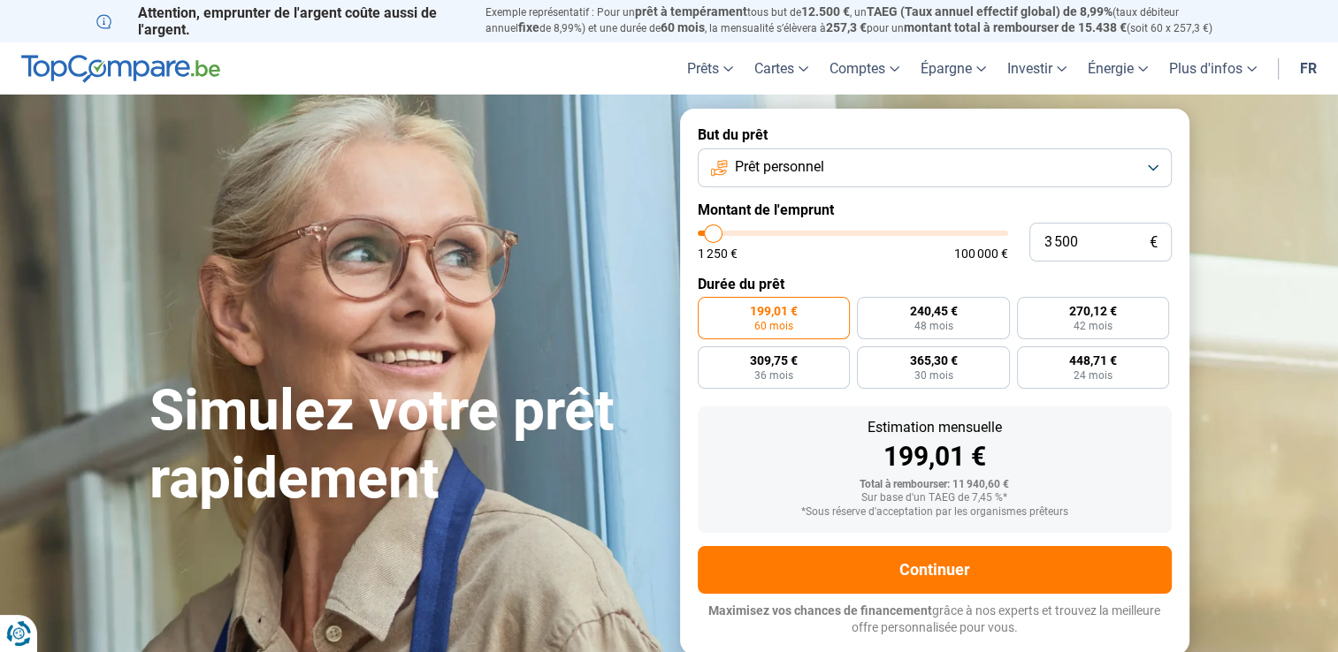
radio input "true"
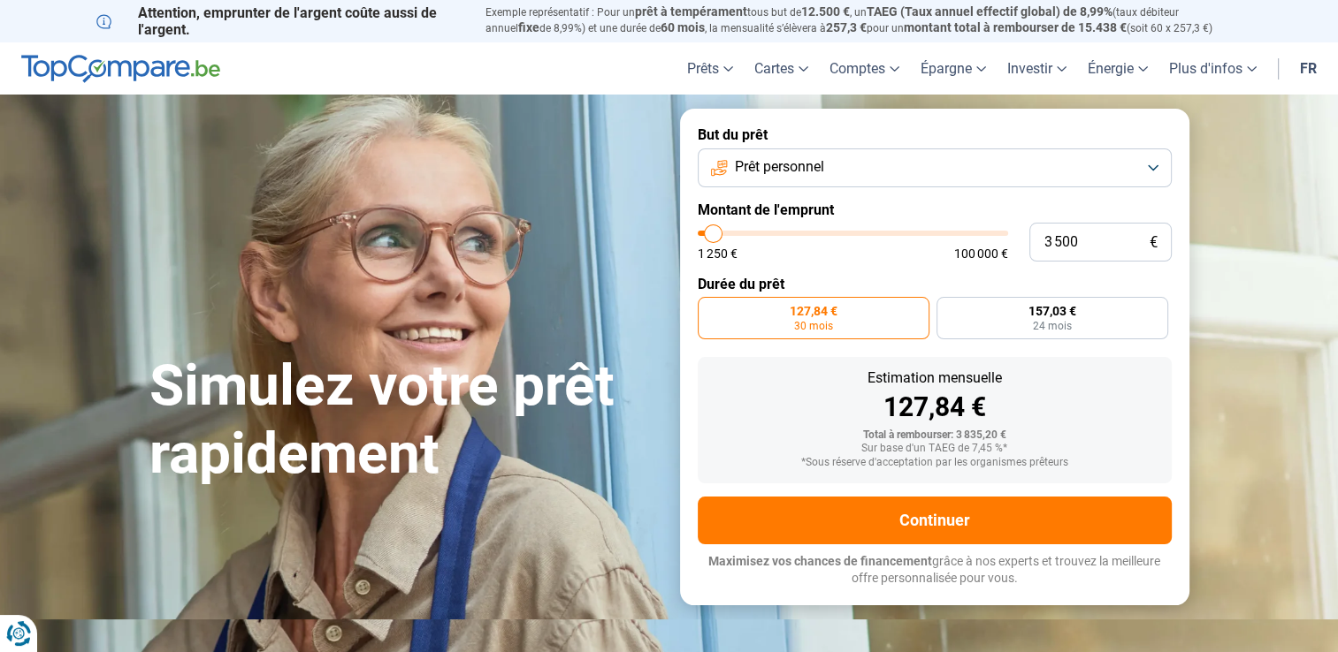
type input "3 750"
type input "3750"
type input "4 000"
type input "4000"
type input "4 250"
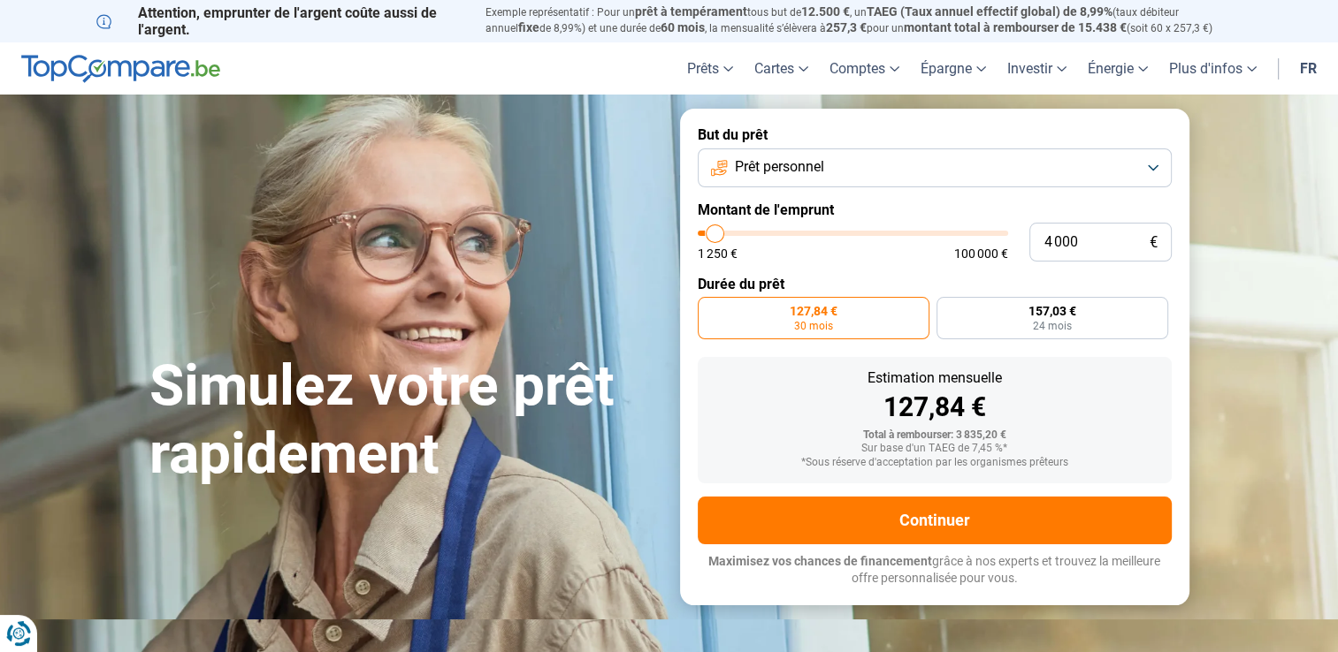
type input "4250"
type input "4 500"
type input "4500"
type input "4 750"
type input "4750"
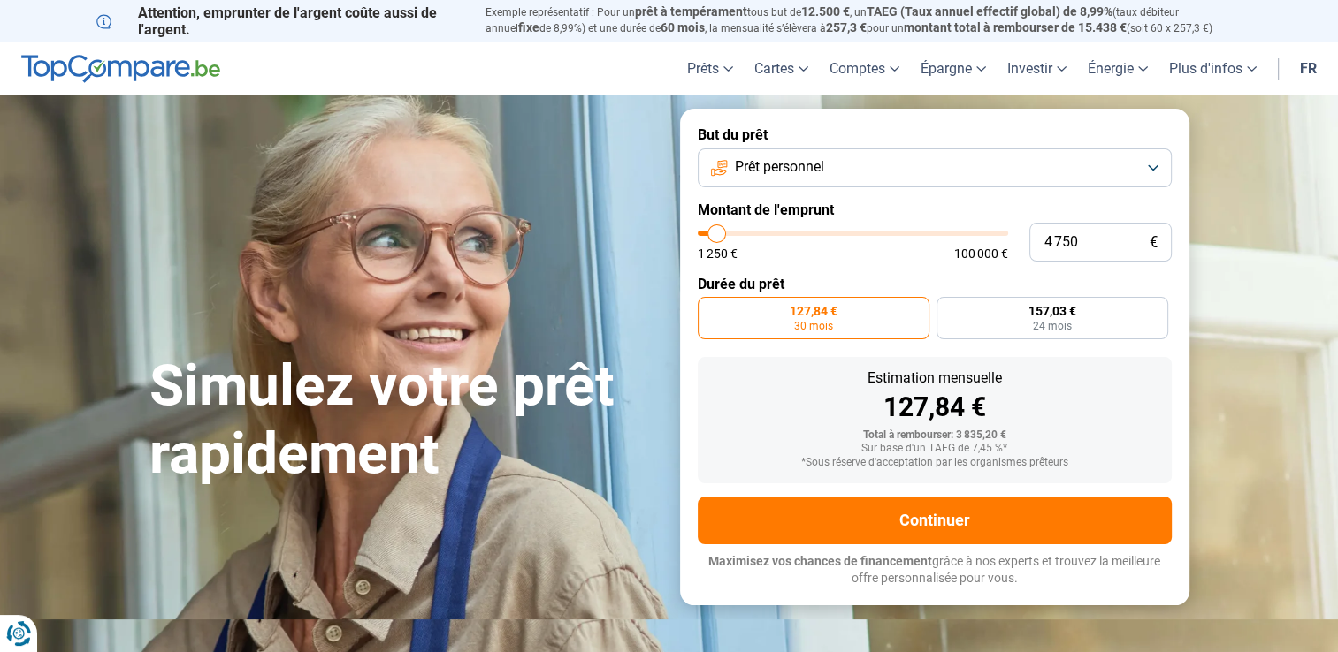
type input "5 000"
click at [716, 231] on input "range" at bounding box center [852, 233] width 310 height 5
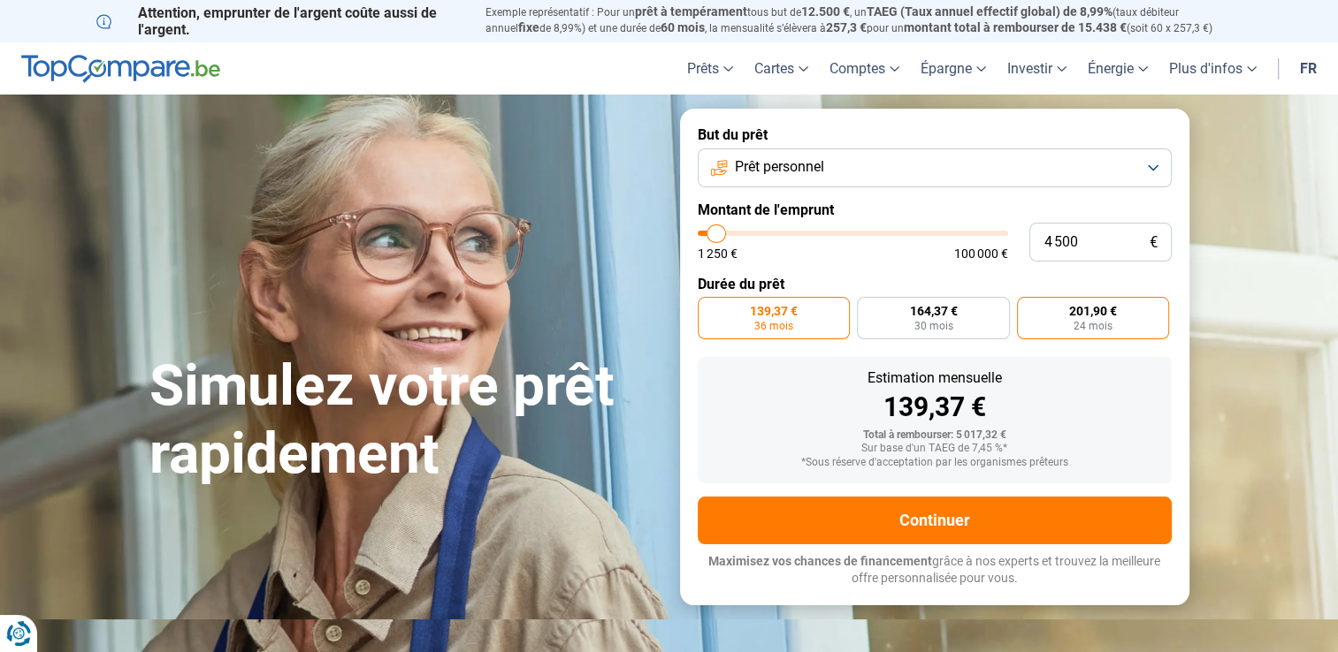
click at [1076, 314] on span "201,90 €" at bounding box center [1093, 311] width 48 height 12
click at [1028, 309] on input "201,90 € 24 mois" at bounding box center [1022, 302] width 11 height 11
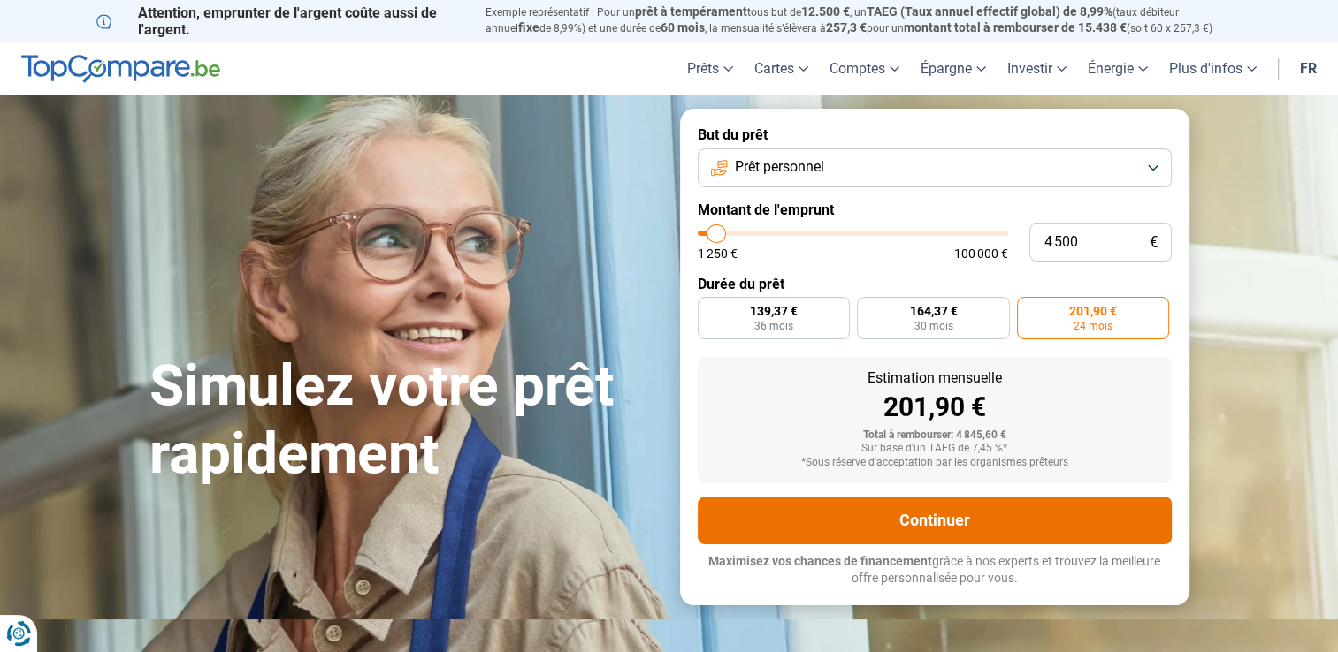
click at [945, 515] on button "Continuer" at bounding box center [934, 521] width 474 height 48
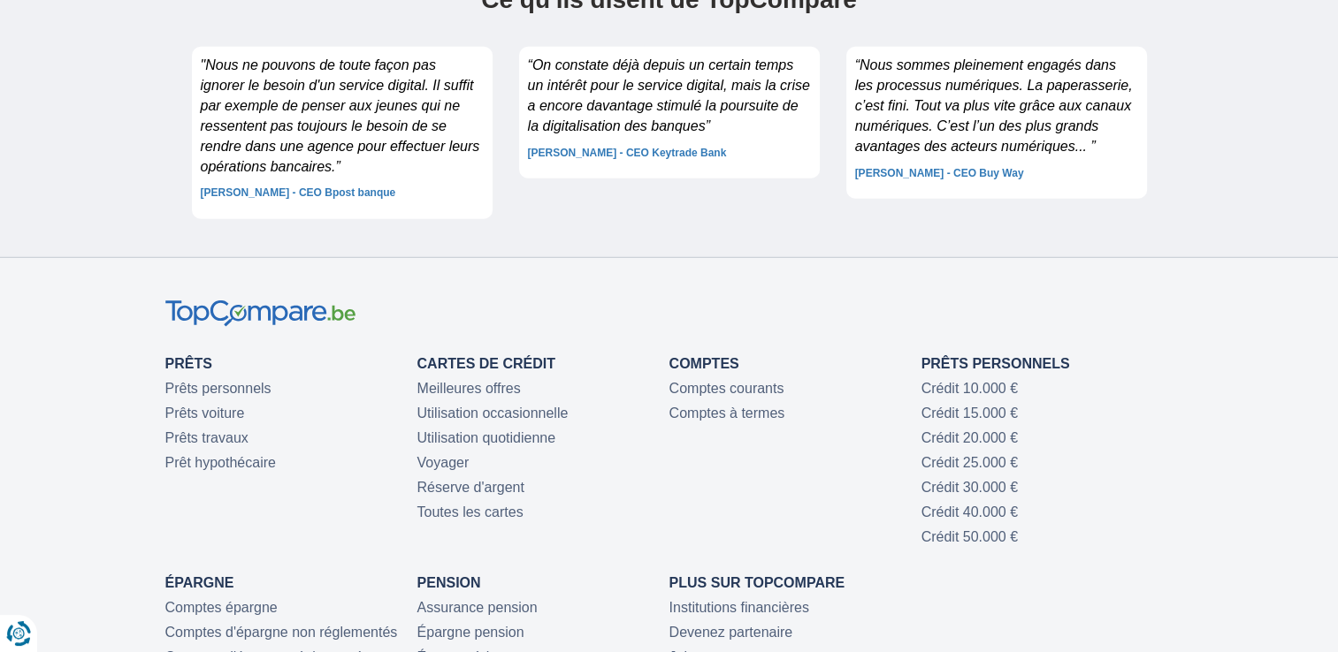
scroll to position [4809, 0]
